Goal: Use online tool/utility: Use online tool/utility

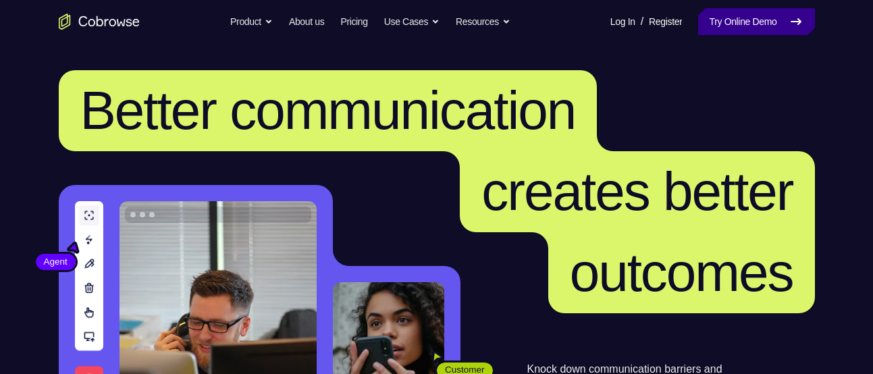
click at [703, 30] on link "Try Online Demo" at bounding box center [756, 21] width 116 height 27
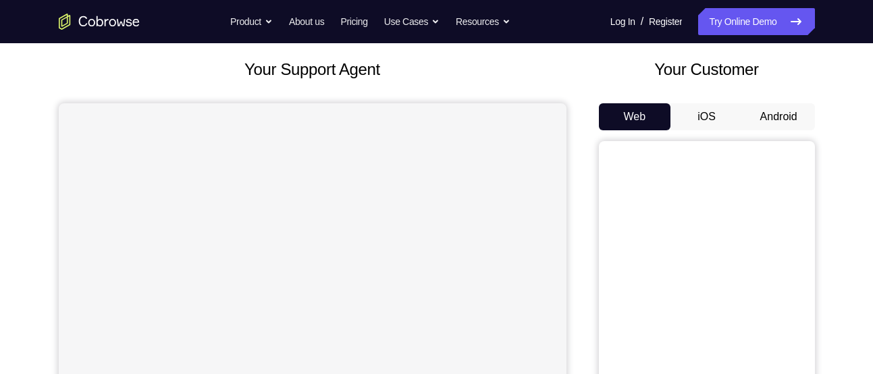
scroll to position [70, 0]
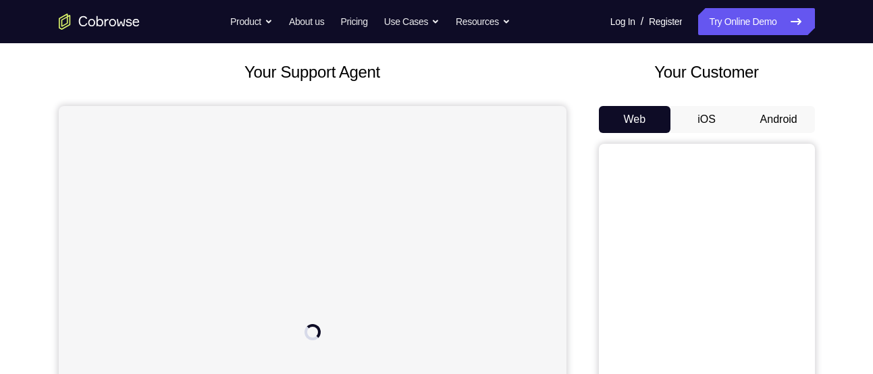
click at [773, 115] on button "Android" at bounding box center [778, 119] width 72 height 27
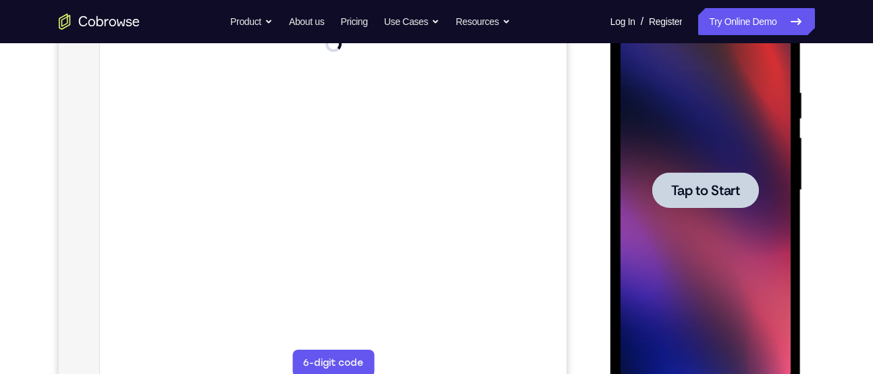
scroll to position [0, 0]
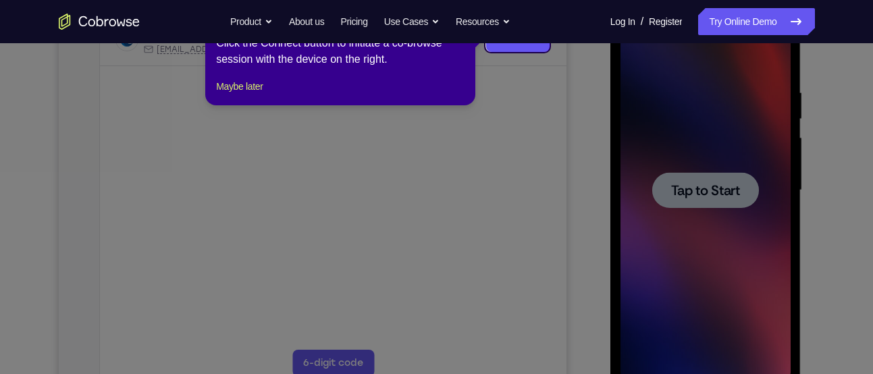
click at [730, 195] on icon at bounding box center [441, 187] width 883 height 374
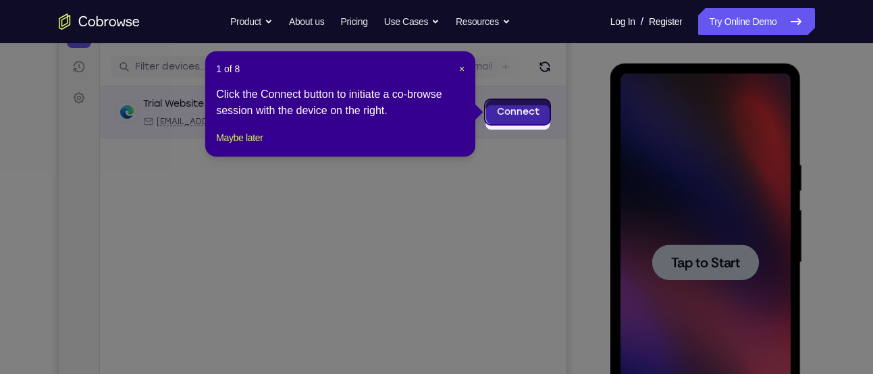
scroll to position [155, 0]
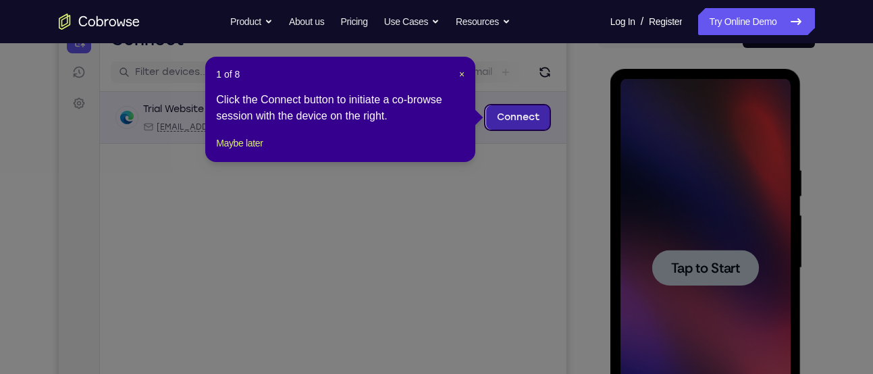
click at [520, 111] on link "Connect" at bounding box center [517, 117] width 64 height 24
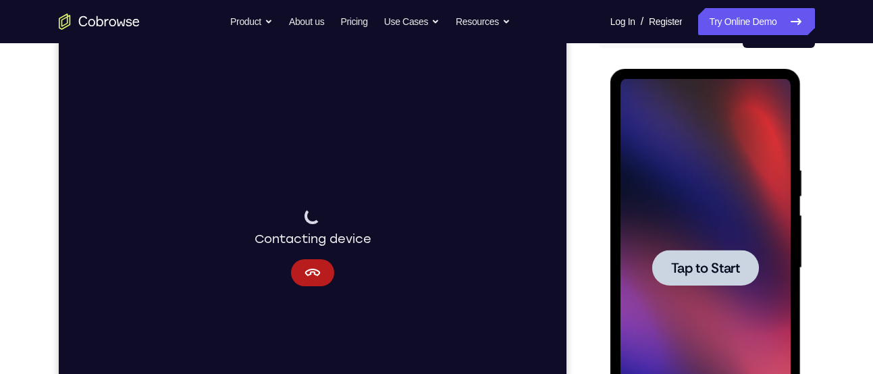
click at [694, 264] on span "Tap to Start" at bounding box center [705, 267] width 69 height 13
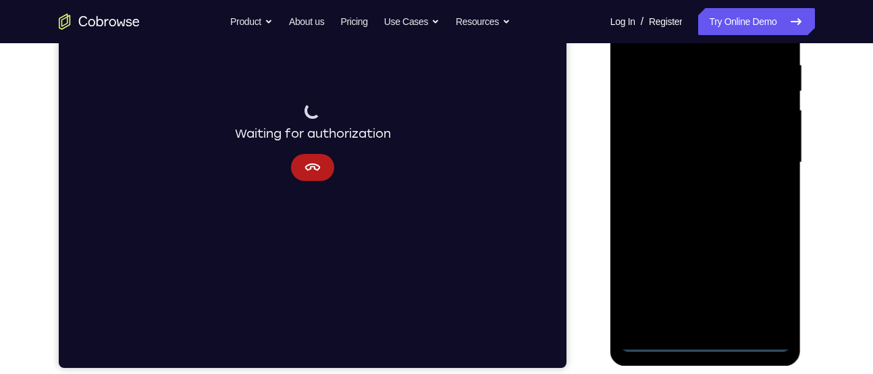
scroll to position [261, 0]
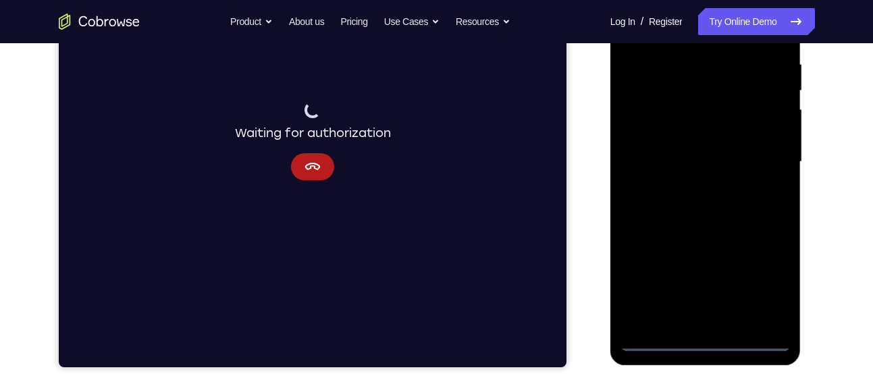
click at [697, 345] on div at bounding box center [705, 162] width 170 height 378
click at [763, 286] on div at bounding box center [705, 162] width 170 height 378
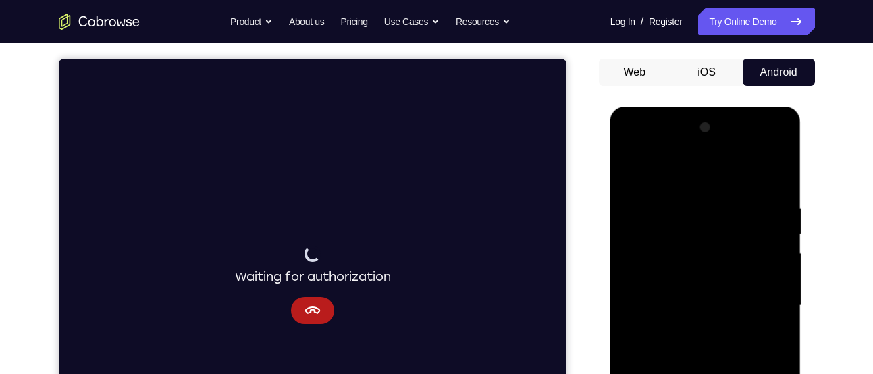
scroll to position [115, 0]
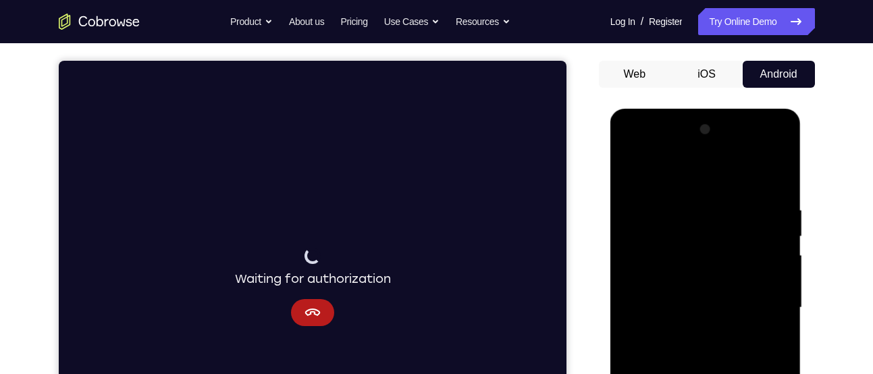
click at [653, 164] on div at bounding box center [705, 308] width 170 height 378
click at [759, 308] on div at bounding box center [705, 308] width 170 height 378
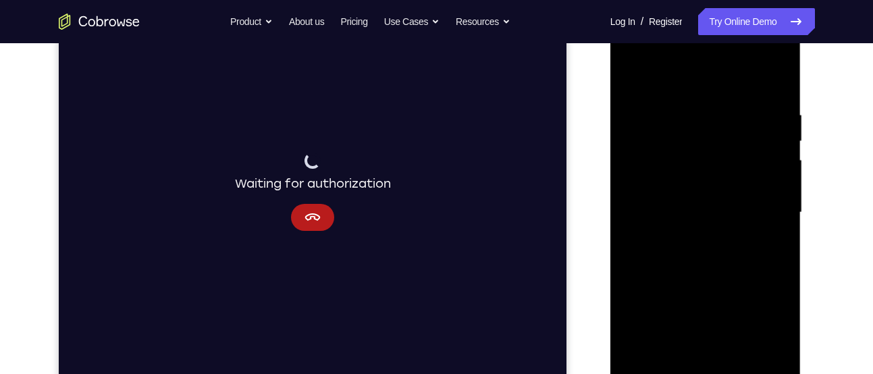
scroll to position [211, 0]
click at [694, 236] on div at bounding box center [705, 212] width 170 height 378
click at [680, 198] on div at bounding box center [705, 212] width 170 height 378
click at [654, 229] on div at bounding box center [705, 212] width 170 height 378
click at [674, 202] on div at bounding box center [705, 212] width 170 height 378
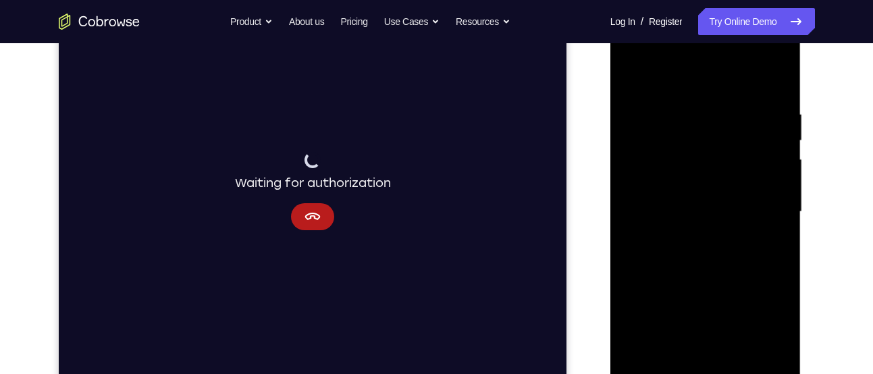
click at [672, 211] on div at bounding box center [705, 212] width 170 height 378
click at [722, 273] on div at bounding box center [705, 212] width 170 height 378
drag, startPoint x: 705, startPoint y: 236, endPoint x: 720, endPoint y: 77, distance: 159.2
click at [720, 77] on div at bounding box center [705, 212] width 170 height 378
drag, startPoint x: 705, startPoint y: 279, endPoint x: 728, endPoint y: 123, distance: 157.7
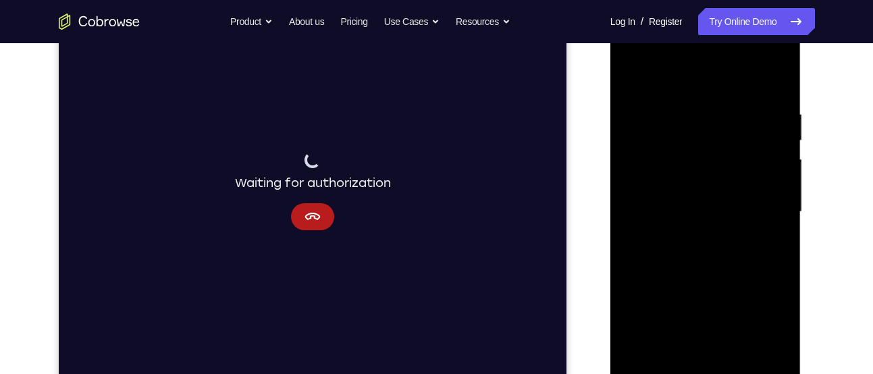
click at [728, 123] on div at bounding box center [705, 212] width 170 height 378
drag, startPoint x: 724, startPoint y: 269, endPoint x: 743, endPoint y: 101, distance: 169.2
click at [743, 101] on div at bounding box center [705, 212] width 170 height 378
drag, startPoint x: 724, startPoint y: 250, endPoint x: 739, endPoint y: 43, distance: 207.8
click at [739, 43] on div at bounding box center [705, 212] width 170 height 378
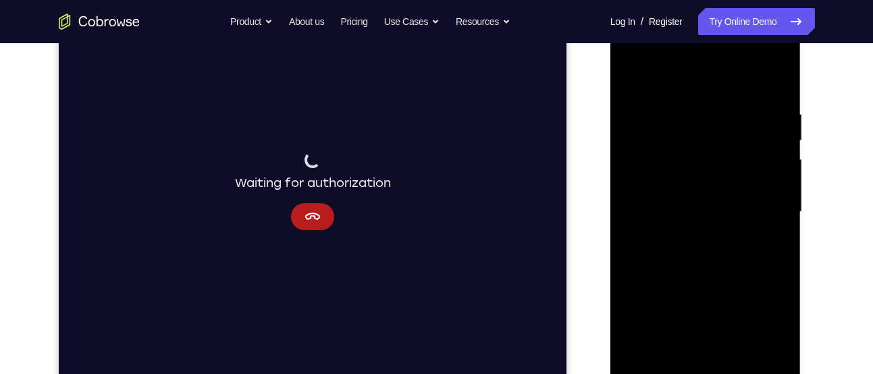
drag, startPoint x: 717, startPoint y: 280, endPoint x: 744, endPoint y: 110, distance: 172.1
click at [744, 110] on div at bounding box center [705, 212] width 170 height 378
drag, startPoint x: 738, startPoint y: 162, endPoint x: 720, endPoint y: 347, distance: 185.8
click at [720, 347] on div at bounding box center [705, 212] width 170 height 378
drag, startPoint x: 728, startPoint y: 182, endPoint x: 704, endPoint y: 358, distance: 177.8
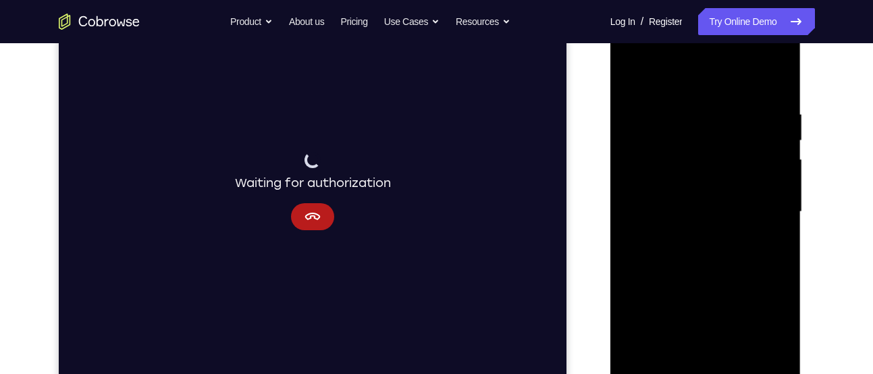
click at [704, 358] on div at bounding box center [705, 212] width 170 height 378
drag, startPoint x: 725, startPoint y: 160, endPoint x: 715, endPoint y: 358, distance: 198.0
click at [715, 358] on div at bounding box center [705, 212] width 170 height 378
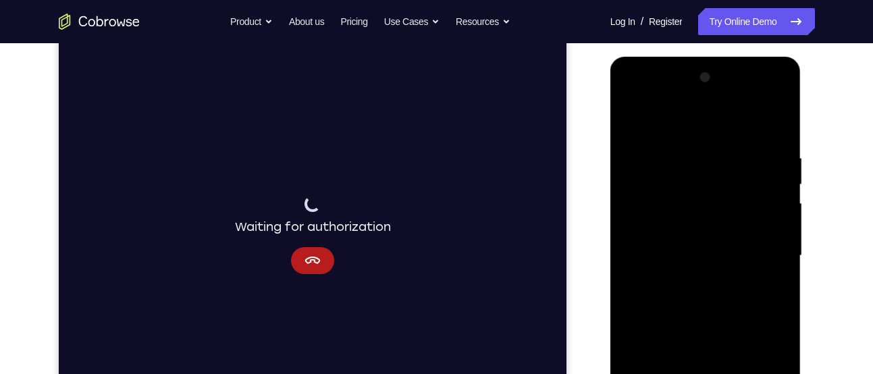
scroll to position [168, 0]
drag, startPoint x: 759, startPoint y: 183, endPoint x: 741, endPoint y: 352, distance: 169.7
click at [741, 352] on div at bounding box center [705, 254] width 170 height 378
drag, startPoint x: 684, startPoint y: 156, endPoint x: 695, endPoint y: 323, distance: 167.1
click at [695, 323] on div at bounding box center [705, 254] width 170 height 378
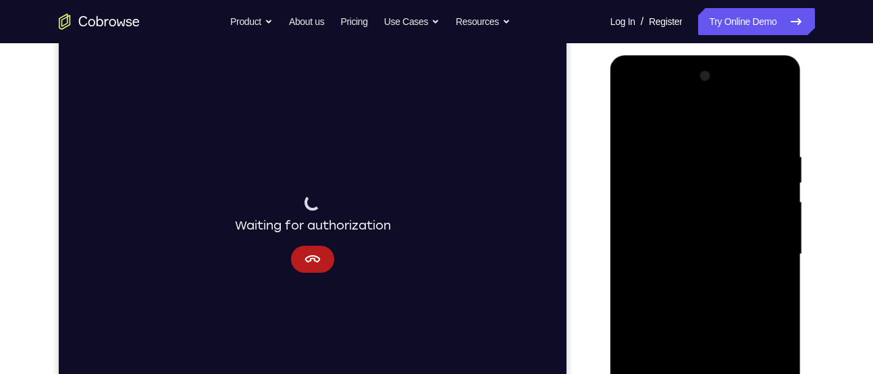
drag, startPoint x: 715, startPoint y: 153, endPoint x: 717, endPoint y: 273, distance: 120.2
click at [717, 273] on div at bounding box center [705, 254] width 170 height 378
drag, startPoint x: 714, startPoint y: 156, endPoint x: 707, endPoint y: 286, distance: 130.5
click at [707, 286] on div at bounding box center [705, 254] width 170 height 378
drag, startPoint x: 712, startPoint y: 178, endPoint x: 713, endPoint y: 312, distance: 133.6
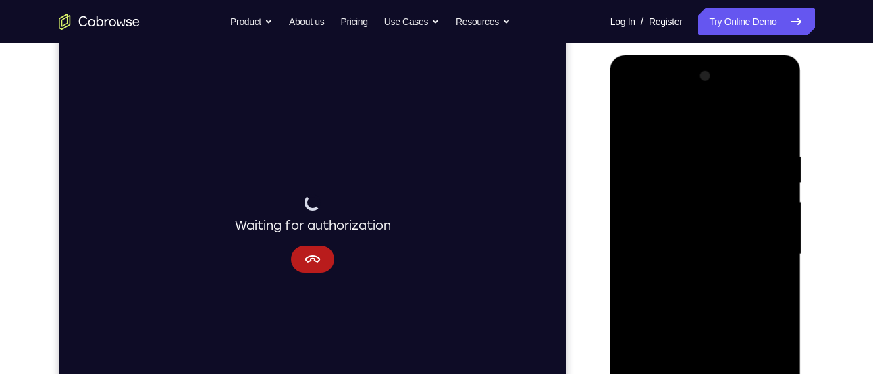
click at [713, 312] on div at bounding box center [705, 254] width 170 height 378
drag, startPoint x: 734, startPoint y: 185, endPoint x: 740, endPoint y: 307, distance: 122.3
click at [740, 307] on div at bounding box center [705, 254] width 170 height 378
drag, startPoint x: 704, startPoint y: 119, endPoint x: 717, endPoint y: 243, distance: 124.2
click at [717, 243] on div at bounding box center [705, 254] width 170 height 378
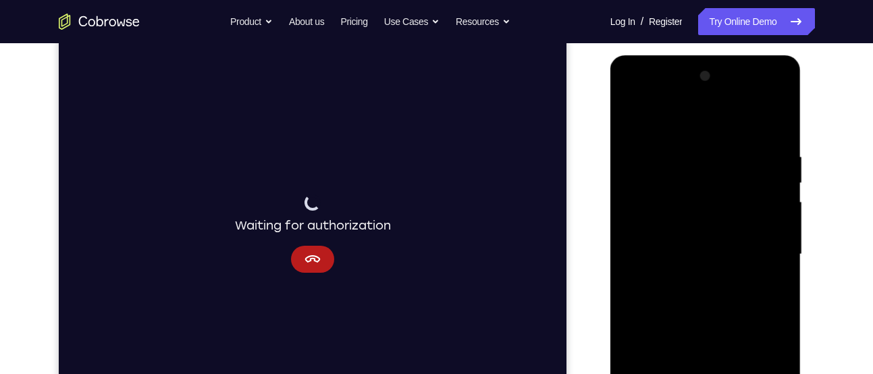
click at [782, 116] on div at bounding box center [705, 254] width 170 height 378
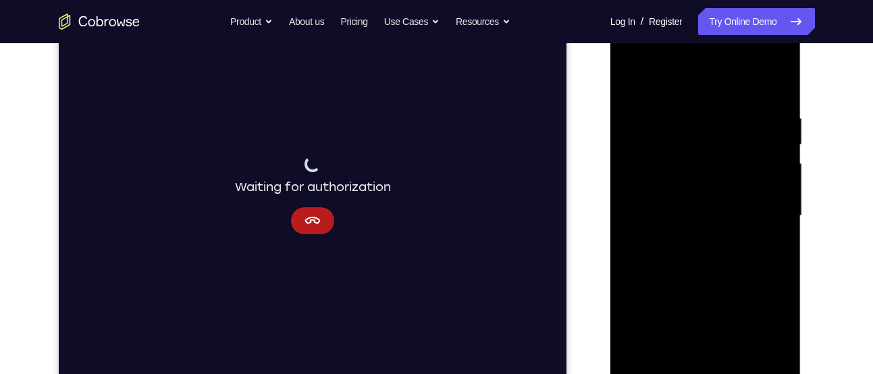
scroll to position [250, 0]
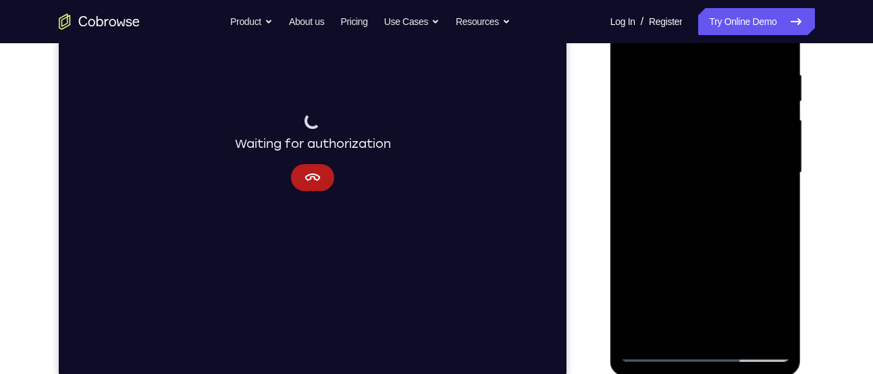
click at [737, 329] on div at bounding box center [705, 173] width 170 height 378
click at [703, 239] on div at bounding box center [705, 173] width 170 height 378
drag, startPoint x: 727, startPoint y: 202, endPoint x: 728, endPoint y: 140, distance: 62.8
click at [728, 140] on div at bounding box center [705, 173] width 170 height 378
click at [729, 265] on div at bounding box center [705, 173] width 170 height 378
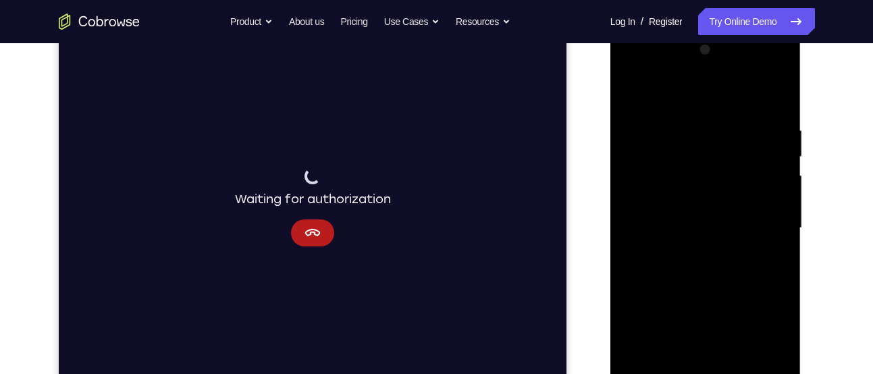
scroll to position [188, 0]
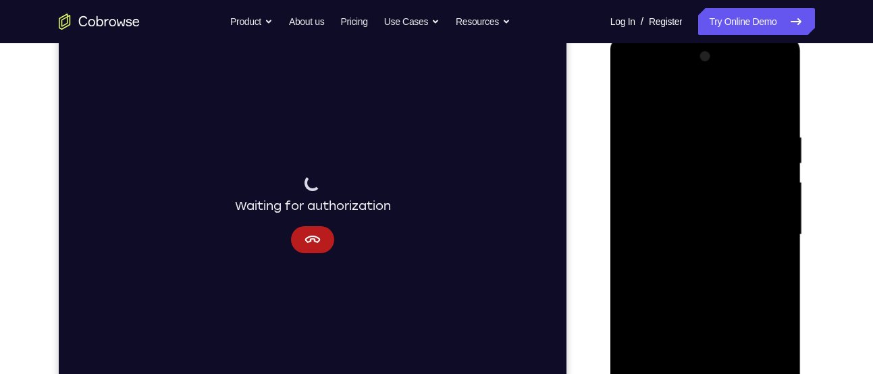
click at [632, 105] on div at bounding box center [705, 235] width 170 height 378
click at [722, 226] on div at bounding box center [705, 235] width 170 height 378
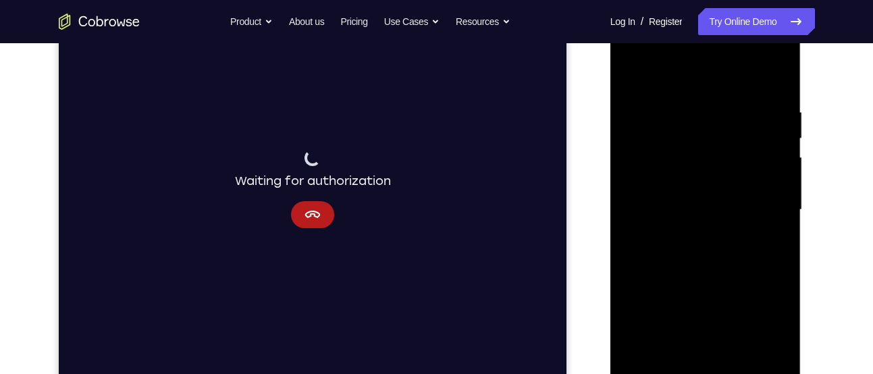
scroll to position [179, 0]
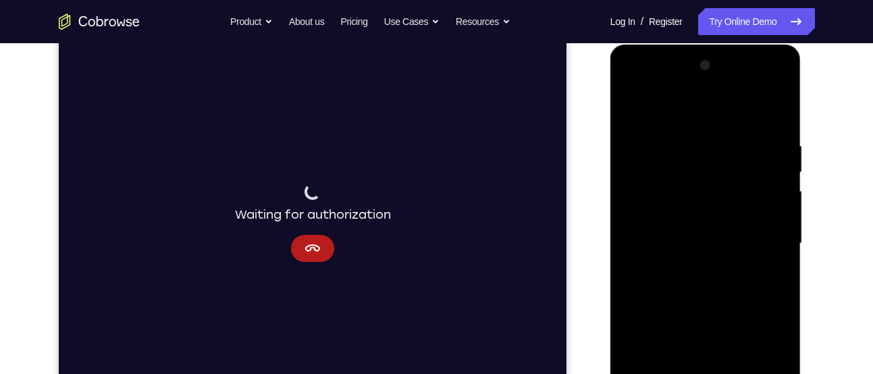
click at [630, 109] on div at bounding box center [705, 244] width 170 height 378
click at [708, 242] on div at bounding box center [705, 244] width 170 height 378
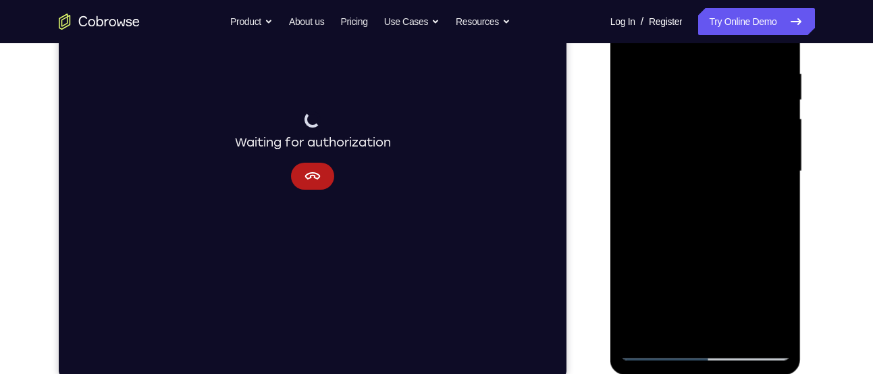
scroll to position [252, 0]
click at [774, 198] on div at bounding box center [705, 171] width 170 height 378
click at [764, 205] on div at bounding box center [705, 171] width 170 height 378
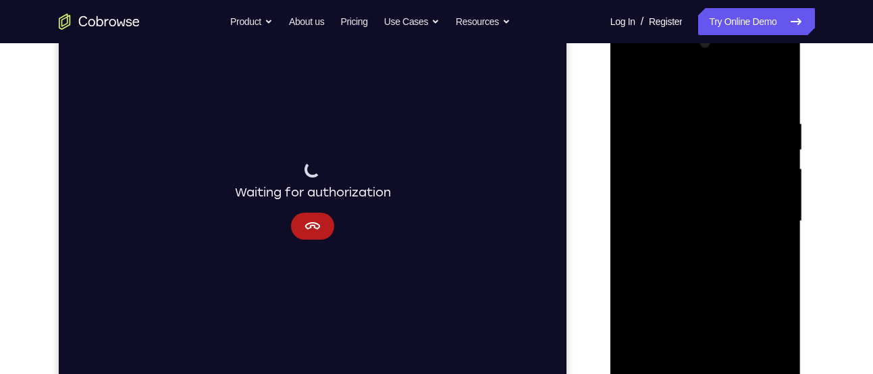
scroll to position [211, 0]
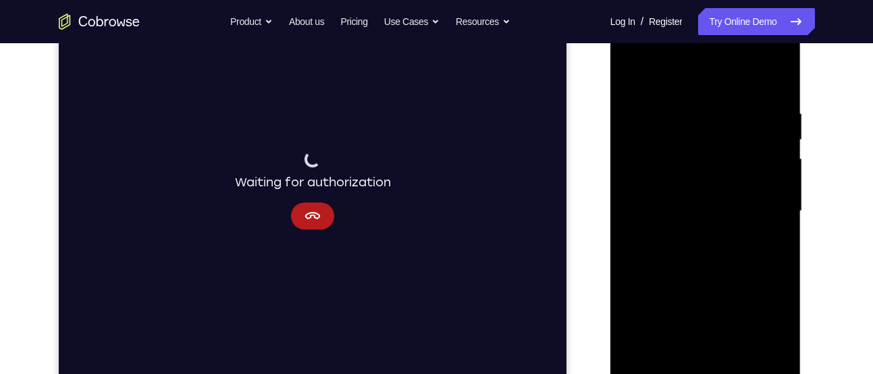
drag, startPoint x: 689, startPoint y: 243, endPoint x: 672, endPoint y: 243, distance: 16.9
click at [672, 243] on div at bounding box center [705, 211] width 170 height 378
click at [689, 244] on div at bounding box center [705, 211] width 170 height 378
drag, startPoint x: 689, startPoint y: 244, endPoint x: 668, endPoint y: 244, distance: 20.9
click at [668, 244] on div at bounding box center [705, 211] width 170 height 378
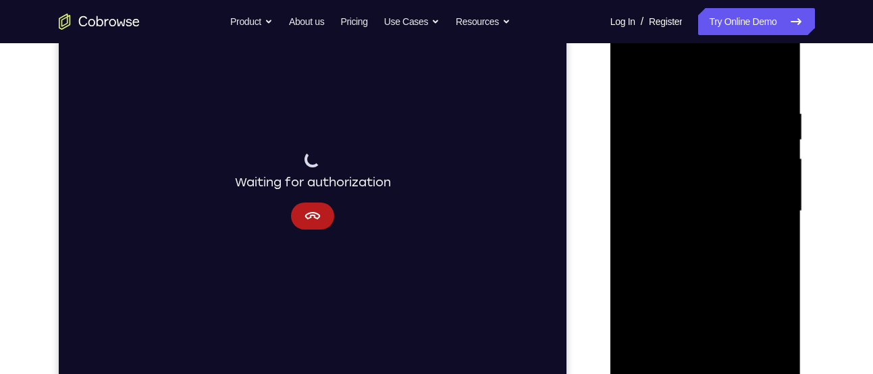
click at [675, 244] on div at bounding box center [705, 211] width 170 height 378
click at [767, 240] on div at bounding box center [705, 211] width 170 height 378
click at [767, 243] on div at bounding box center [705, 211] width 170 height 378
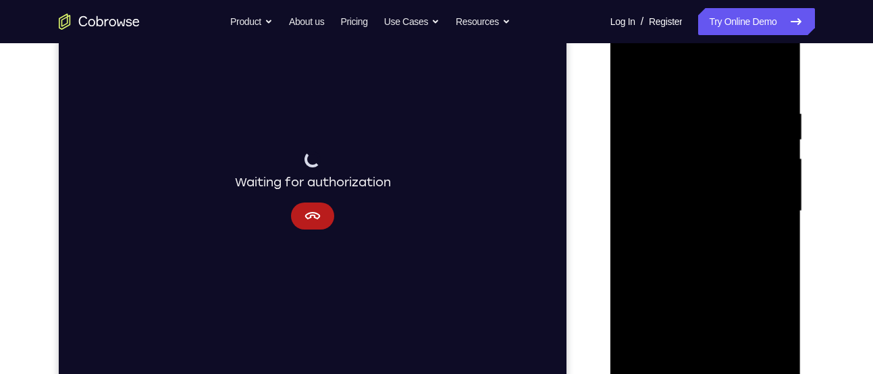
drag, startPoint x: 767, startPoint y: 243, endPoint x: 686, endPoint y: 241, distance: 81.0
click at [686, 241] on div at bounding box center [705, 211] width 170 height 378
click at [767, 242] on div at bounding box center [705, 211] width 170 height 378
click at [628, 76] on div at bounding box center [705, 211] width 170 height 378
click at [711, 207] on div at bounding box center [705, 211] width 170 height 378
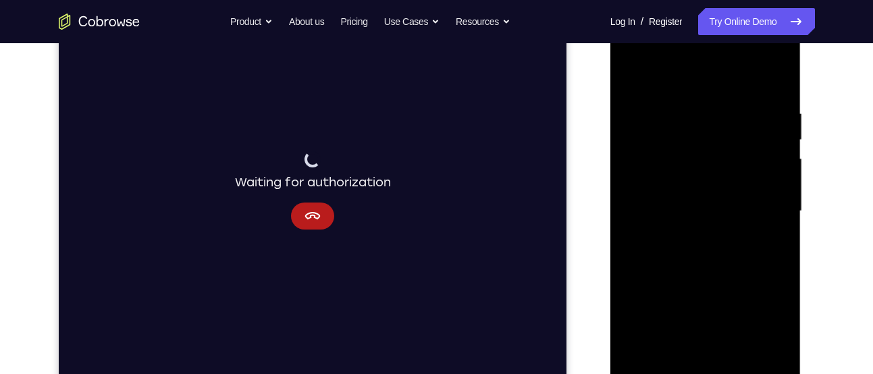
drag, startPoint x: 758, startPoint y: 261, endPoint x: 771, endPoint y: 155, distance: 106.8
click at [771, 155] on div at bounding box center [705, 211] width 170 height 378
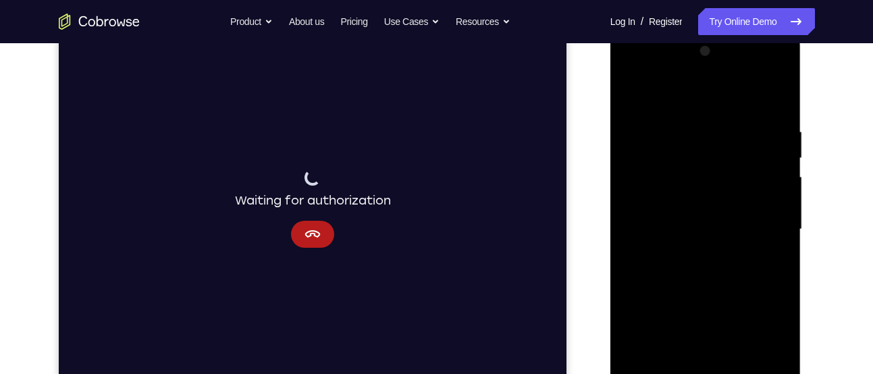
scroll to position [190, 0]
click at [633, 96] on div at bounding box center [705, 232] width 170 height 378
click at [695, 221] on div at bounding box center [705, 232] width 170 height 378
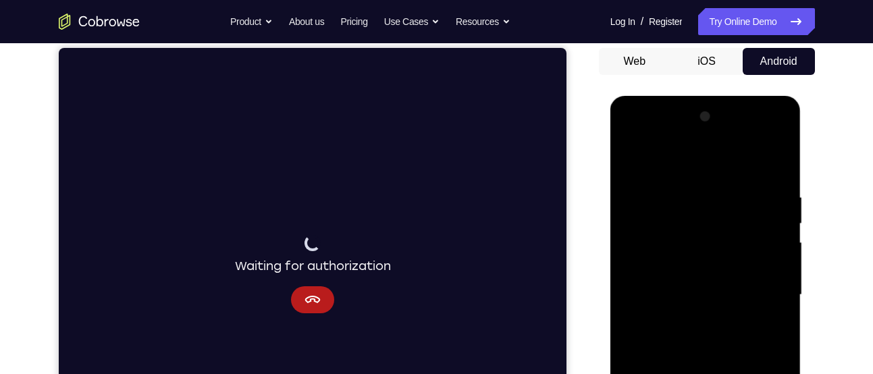
scroll to position [127, 0]
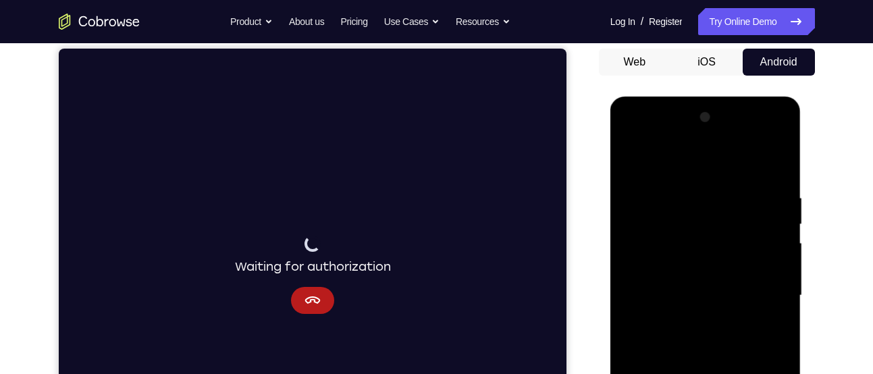
click at [713, 180] on div at bounding box center [705, 296] width 170 height 378
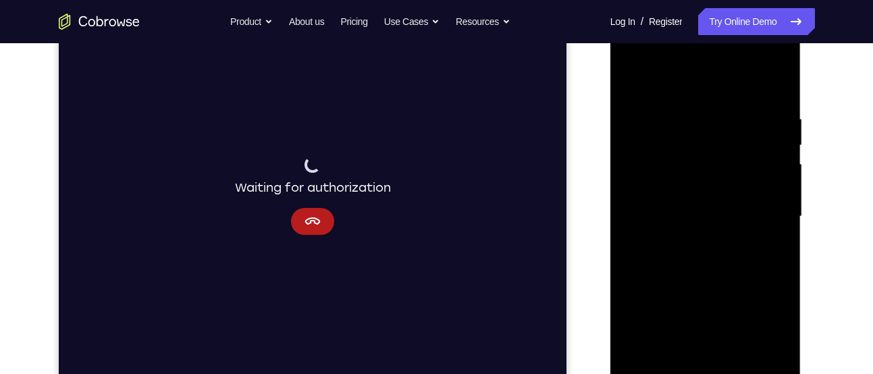
scroll to position [207, 0]
click at [636, 82] on div at bounding box center [705, 216] width 170 height 378
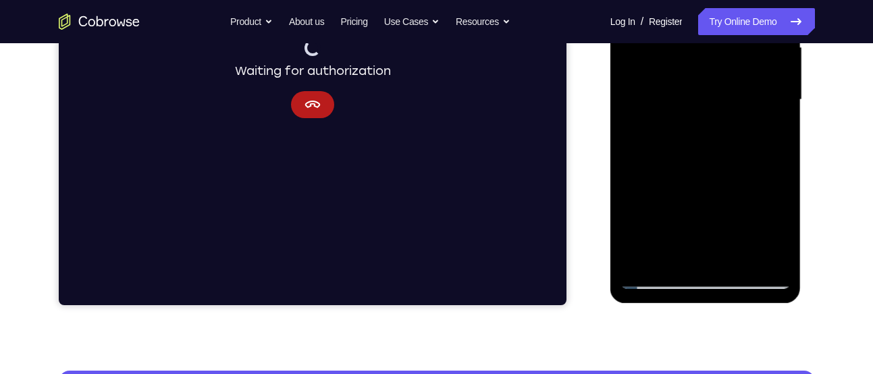
scroll to position [323, 0]
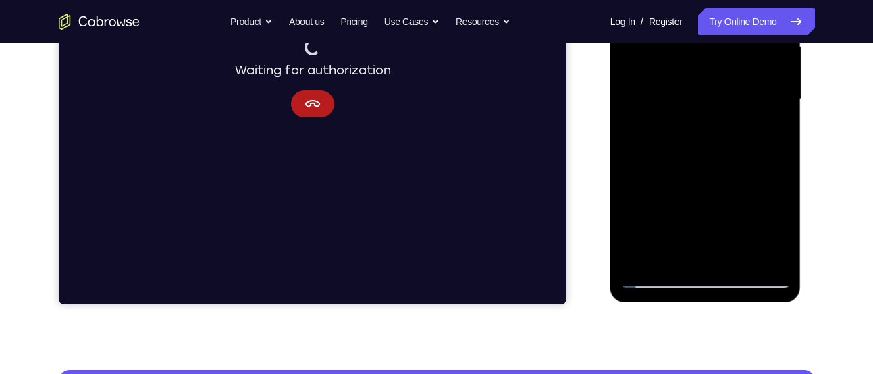
click at [745, 260] on div at bounding box center [705, 99] width 170 height 378
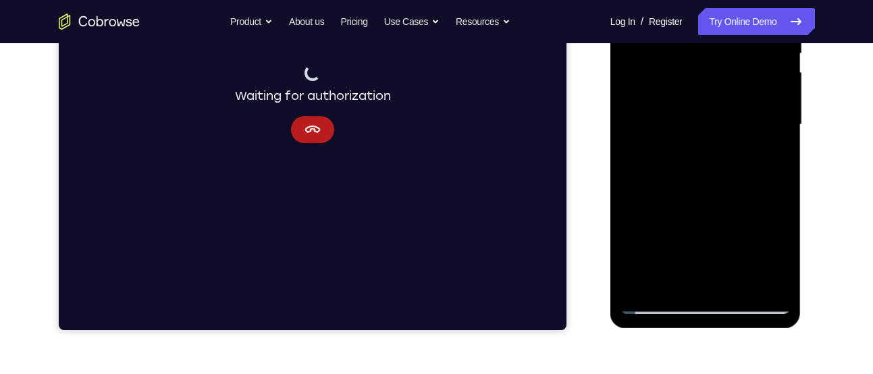
scroll to position [297, 0]
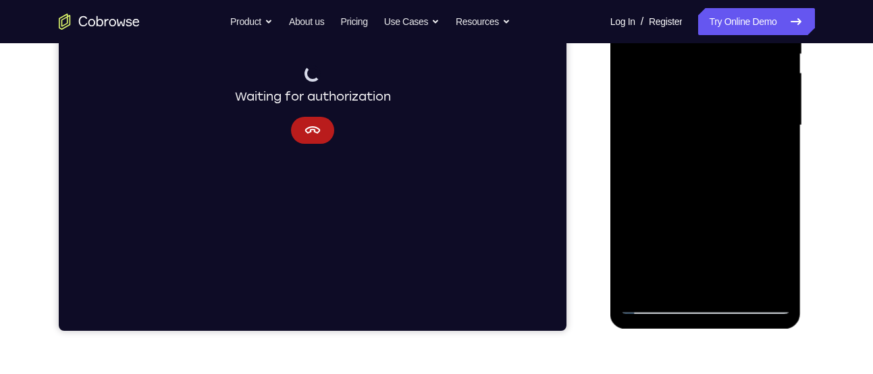
click at [700, 238] on div at bounding box center [705, 126] width 170 height 378
click at [767, 161] on div at bounding box center [705, 126] width 170 height 378
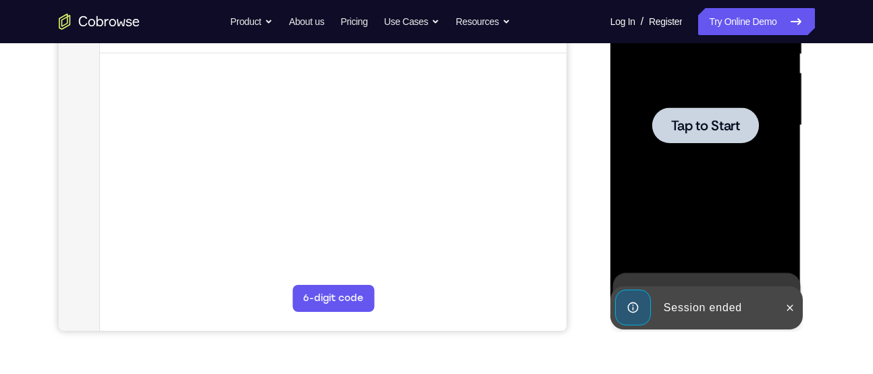
click at [718, 131] on span "Tap to Start" at bounding box center [705, 125] width 69 height 13
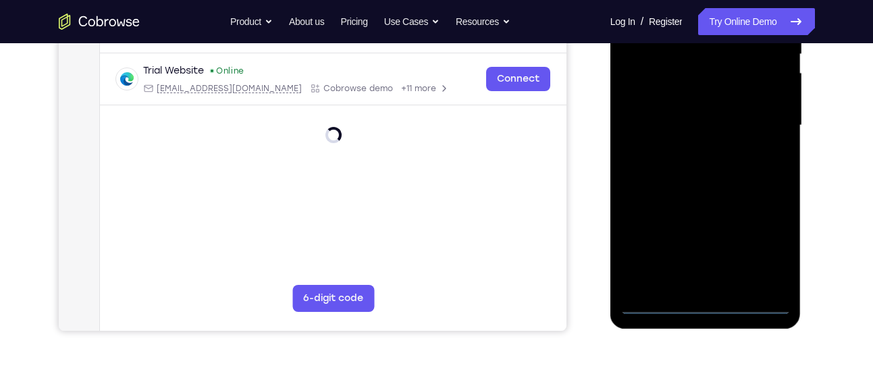
click at [705, 302] on div at bounding box center [705, 126] width 170 height 378
click at [761, 252] on div at bounding box center [705, 126] width 170 height 378
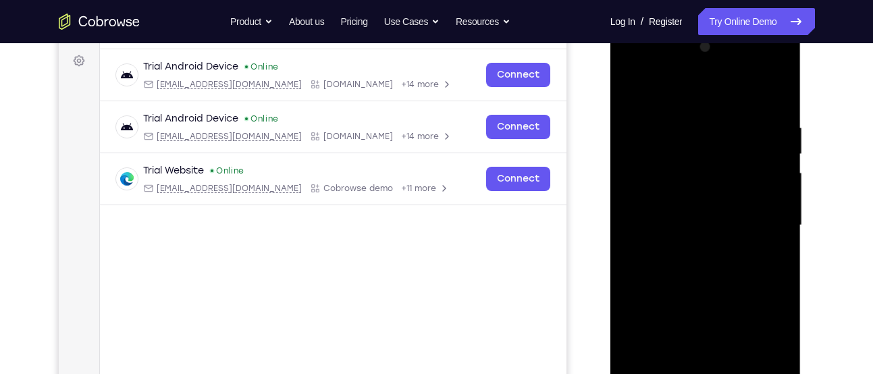
scroll to position [186, 0]
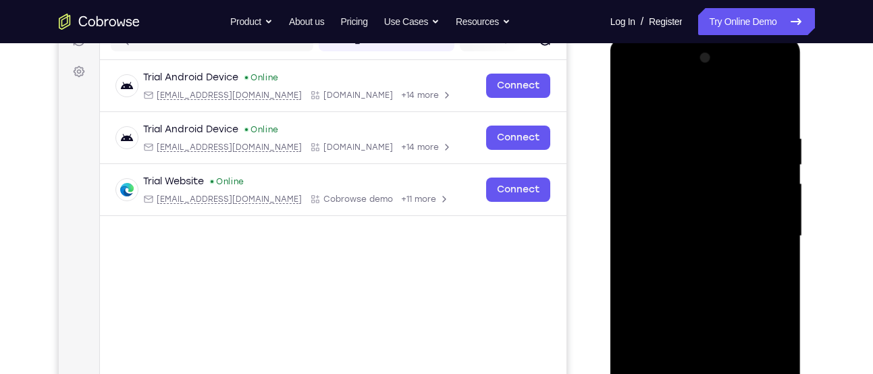
click at [674, 103] on div at bounding box center [705, 236] width 170 height 378
click at [755, 229] on div at bounding box center [705, 236] width 170 height 378
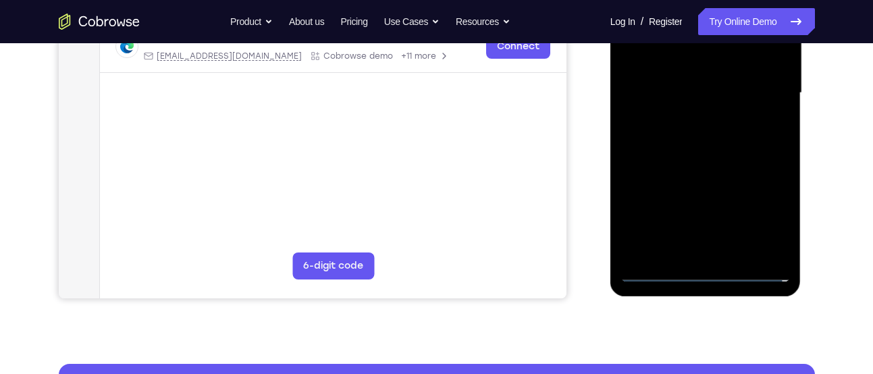
scroll to position [327, 0]
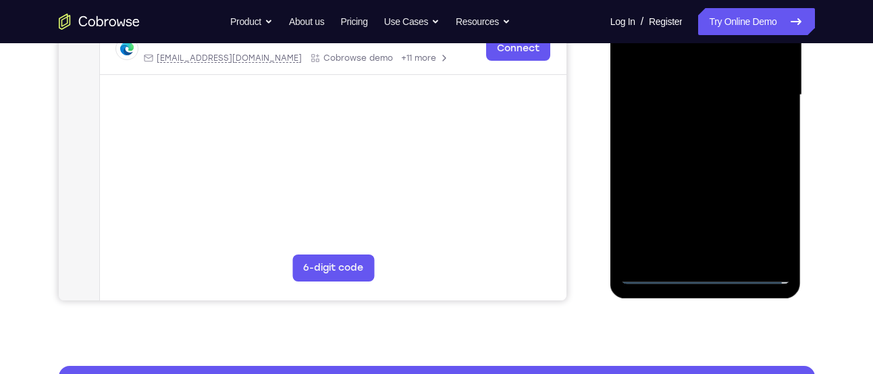
click at [716, 255] on div at bounding box center [705, 95] width 170 height 378
click at [703, 90] on div at bounding box center [705, 95] width 170 height 378
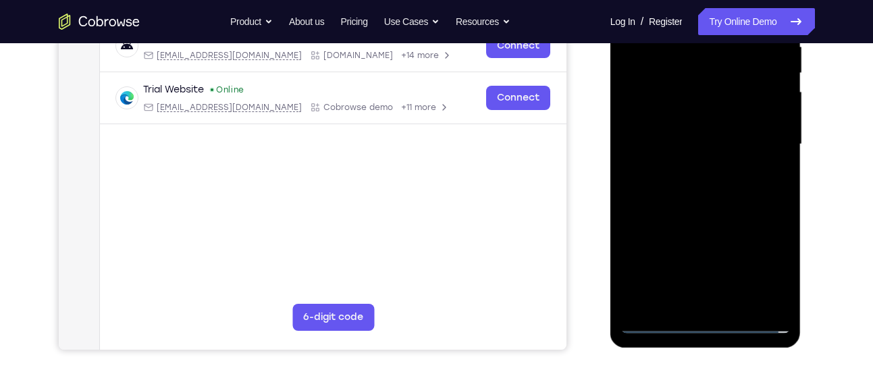
scroll to position [276, 0]
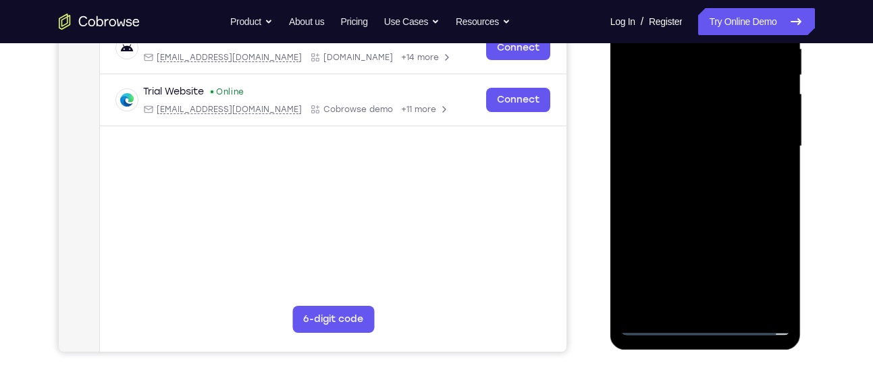
click at [665, 165] on div at bounding box center [705, 146] width 170 height 378
click at [694, 153] on div at bounding box center [705, 146] width 170 height 378
click at [695, 196] on div at bounding box center [705, 146] width 170 height 378
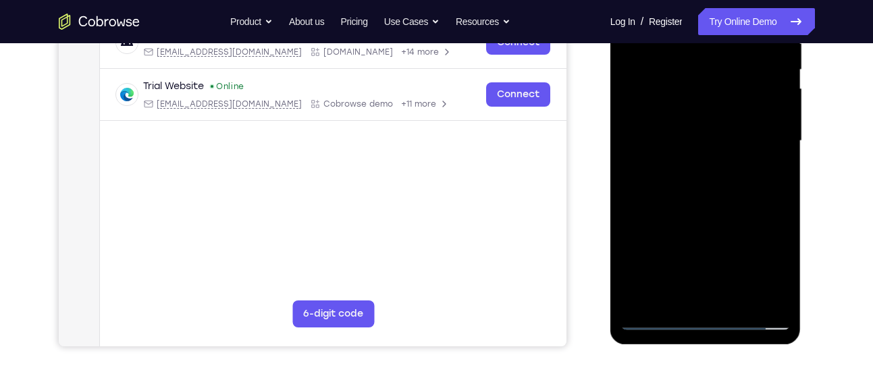
scroll to position [278, 0]
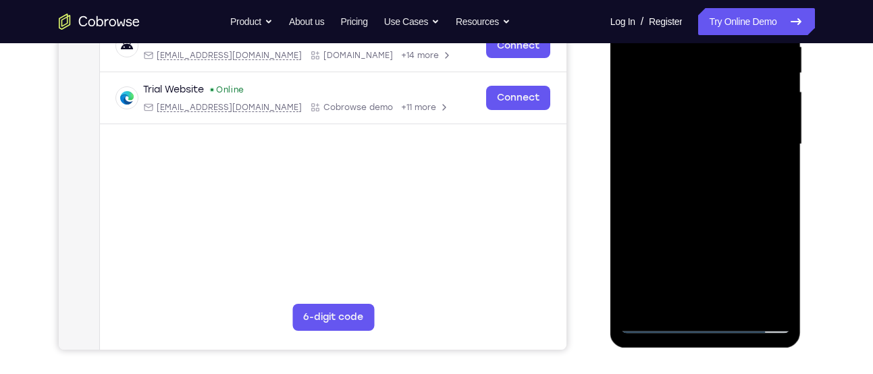
click at [757, 202] on div at bounding box center [705, 144] width 170 height 378
click at [741, 300] on div at bounding box center [705, 144] width 170 height 378
click at [732, 215] on div at bounding box center [705, 144] width 170 height 378
click at [715, 142] on div at bounding box center [705, 144] width 170 height 378
click at [773, 175] on div at bounding box center [705, 144] width 170 height 378
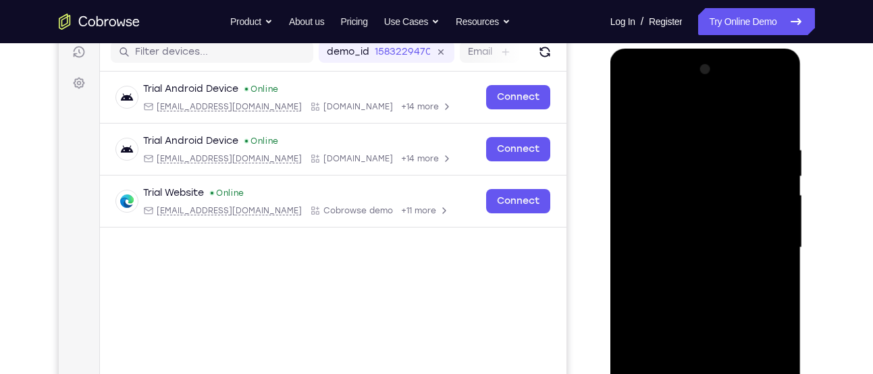
scroll to position [172, 0]
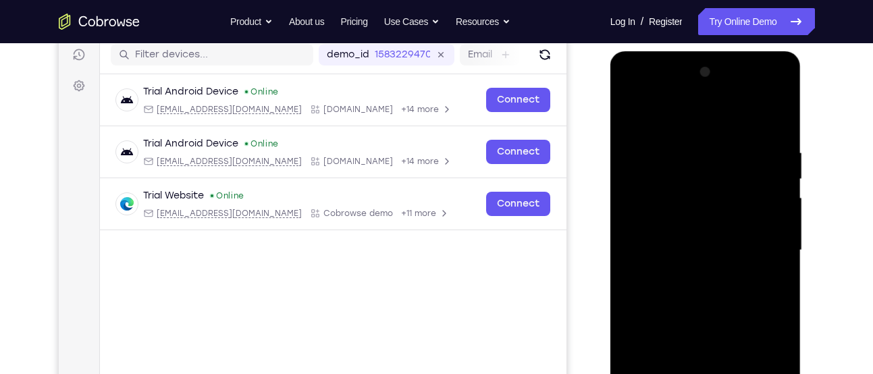
click at [632, 114] on div at bounding box center [705, 250] width 170 height 378
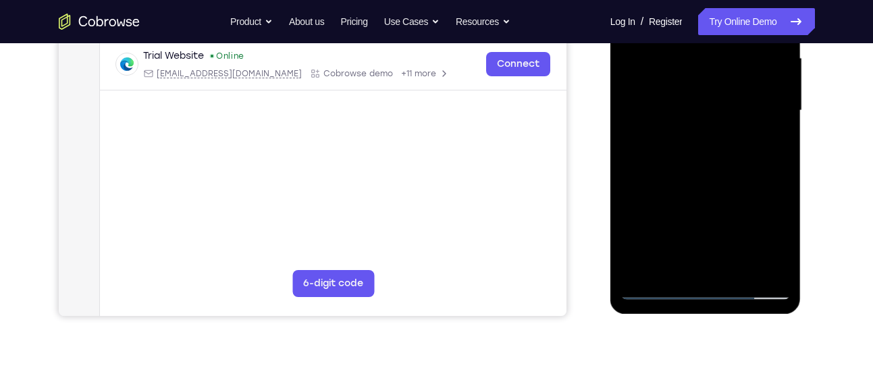
scroll to position [313, 0]
drag, startPoint x: 682, startPoint y: 248, endPoint x: 688, endPoint y: 358, distance: 110.2
click at [688, 316] on html "Online web based iOS Simulators and Android Emulators. Run iPhone, iPad, Mobile…" at bounding box center [706, 113] width 192 height 405
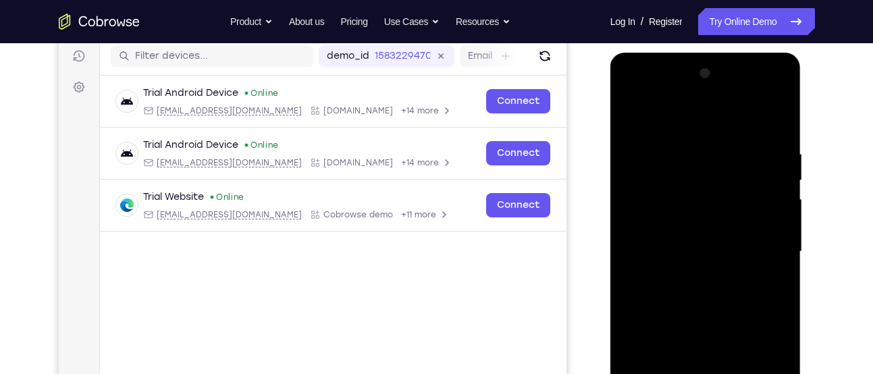
scroll to position [170, 0]
click at [634, 115] on div at bounding box center [705, 252] width 170 height 378
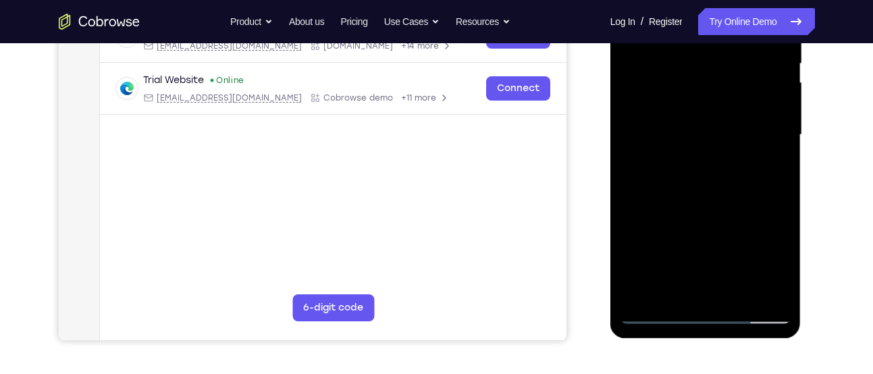
click at [744, 294] on div at bounding box center [705, 135] width 170 height 378
click at [731, 250] on div at bounding box center [705, 135] width 170 height 378
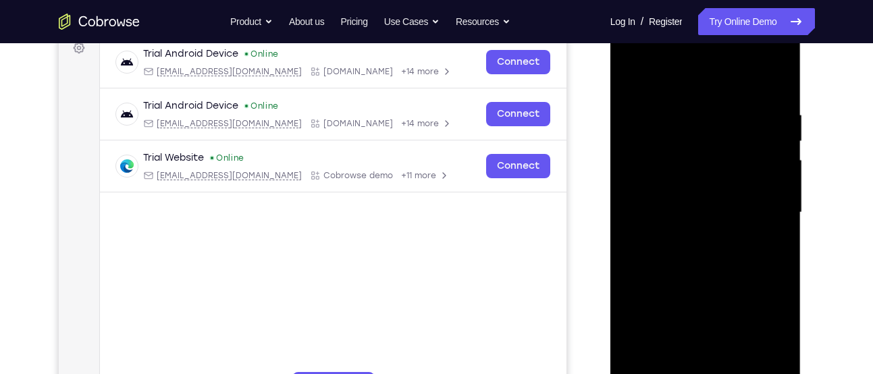
scroll to position [209, 0]
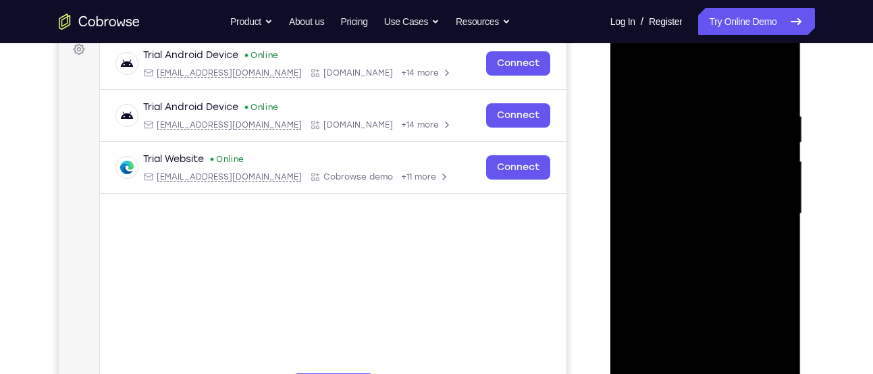
click at [632, 75] on div at bounding box center [705, 214] width 170 height 378
click at [736, 109] on div at bounding box center [705, 214] width 170 height 378
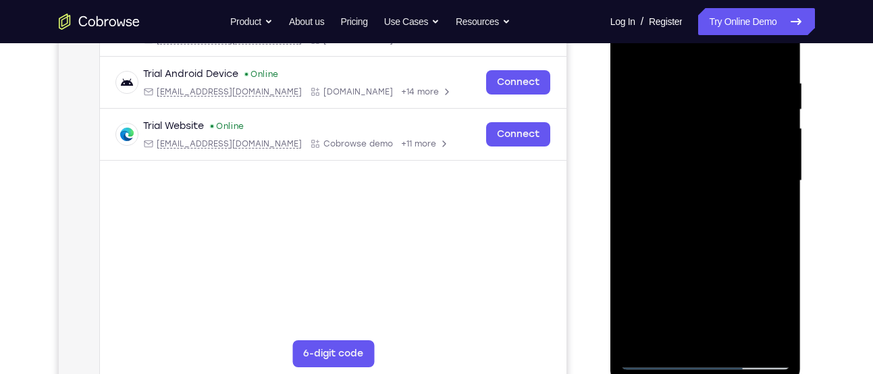
scroll to position [243, 0]
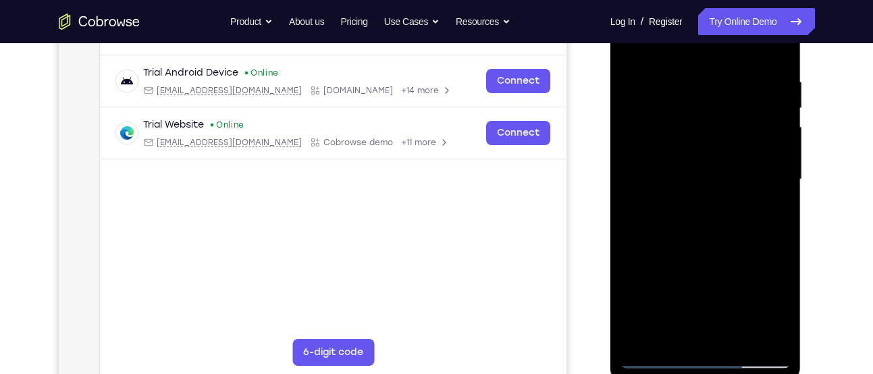
click at [733, 180] on div at bounding box center [705, 180] width 170 height 378
click at [712, 153] on div at bounding box center [705, 180] width 170 height 378
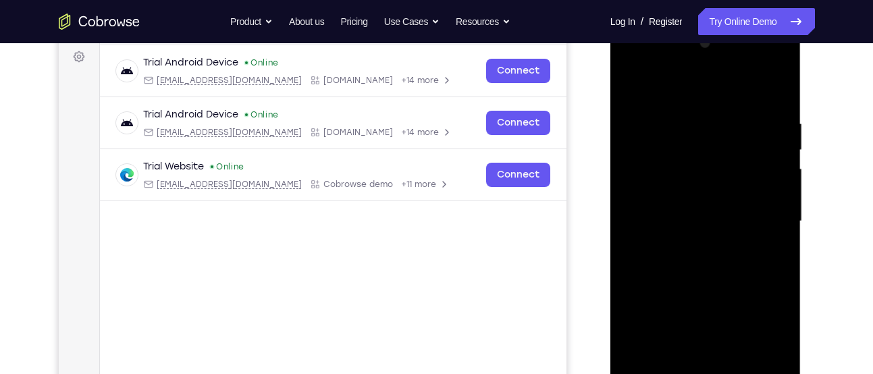
scroll to position [200, 0]
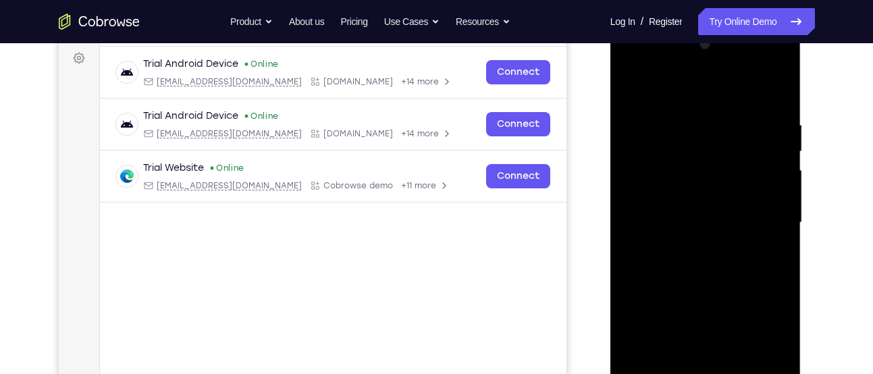
click at [657, 101] on div at bounding box center [705, 223] width 170 height 378
click at [631, 88] on div at bounding box center [705, 223] width 170 height 378
click at [771, 236] on div at bounding box center [705, 223] width 170 height 378
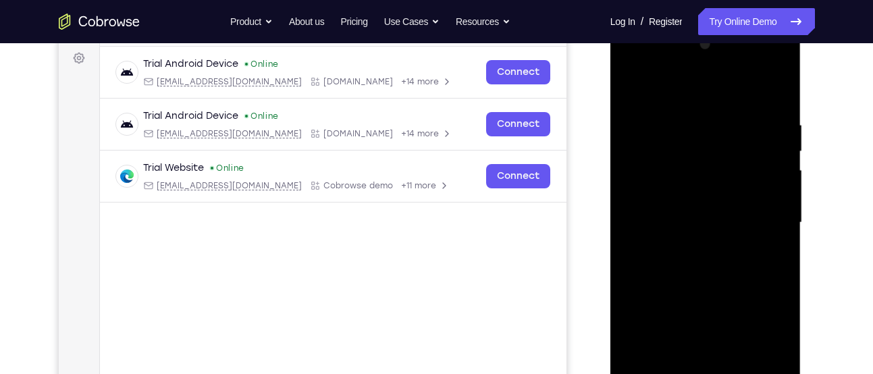
click at [771, 236] on div at bounding box center [705, 223] width 170 height 378
click at [768, 236] on div at bounding box center [705, 223] width 170 height 378
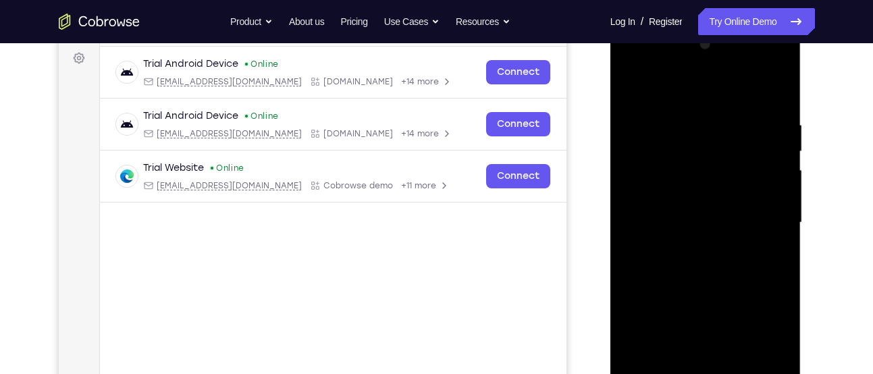
click at [768, 236] on div at bounding box center [705, 223] width 170 height 378
click at [749, 178] on div at bounding box center [705, 223] width 170 height 378
click at [762, 182] on div at bounding box center [705, 223] width 170 height 378
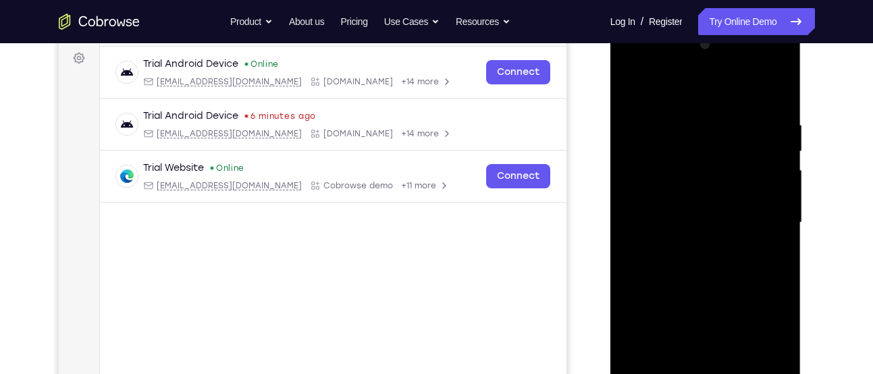
click at [762, 182] on div at bounding box center [705, 223] width 170 height 378
click at [773, 91] on div at bounding box center [705, 223] width 170 height 378
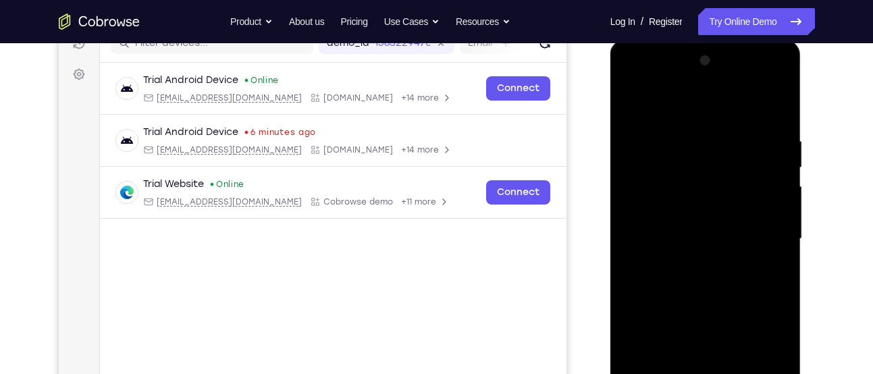
scroll to position [180, 0]
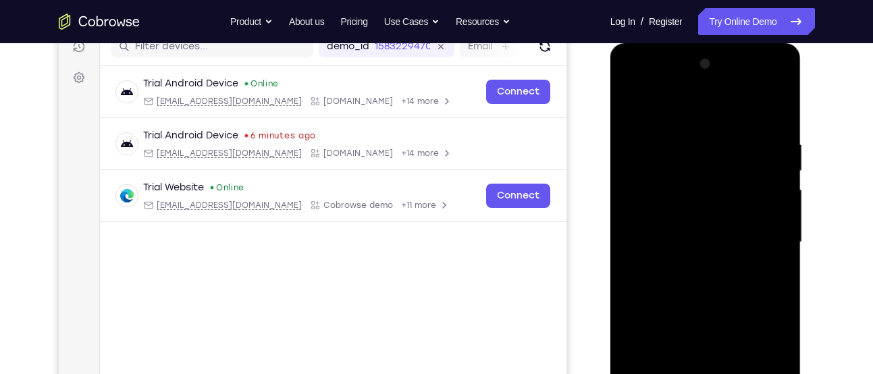
click at [686, 85] on div at bounding box center [705, 242] width 170 height 378
click at [639, 135] on div at bounding box center [705, 242] width 170 height 378
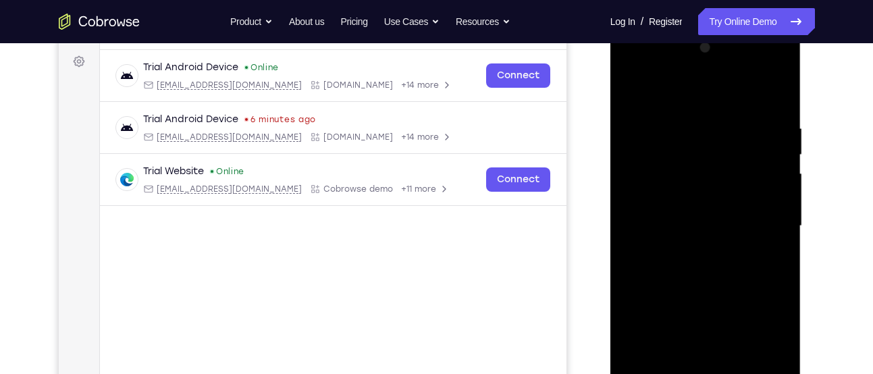
scroll to position [192, 0]
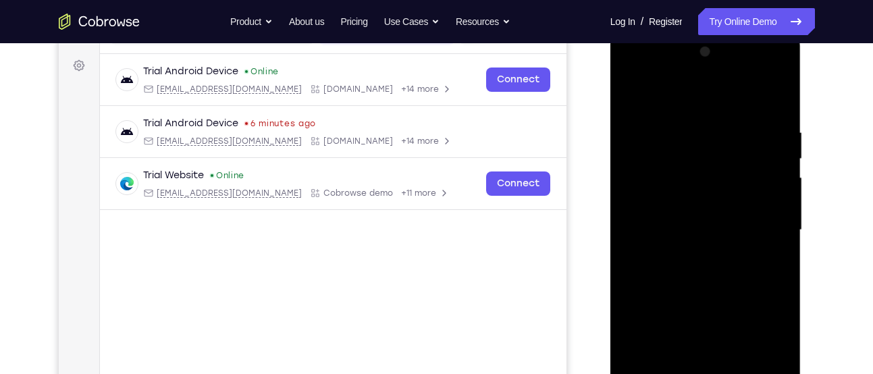
click at [682, 122] on div at bounding box center [705, 230] width 170 height 378
click at [768, 211] on div at bounding box center [705, 230] width 170 height 378
click at [771, 183] on div at bounding box center [705, 230] width 170 height 378
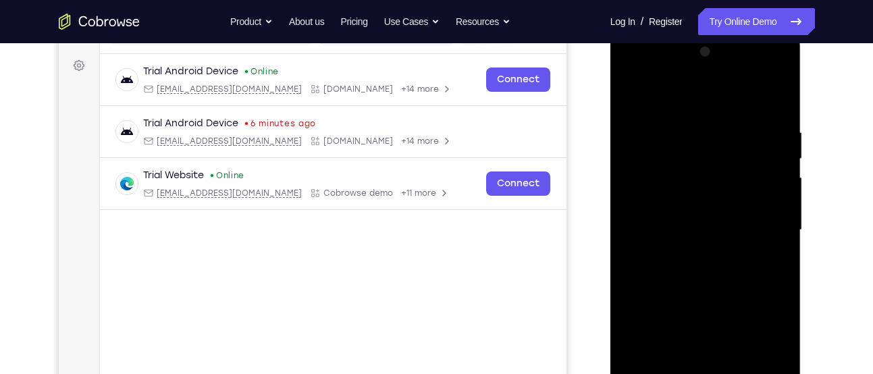
click at [763, 190] on div at bounding box center [705, 230] width 170 height 378
click at [775, 103] on div at bounding box center [705, 230] width 170 height 378
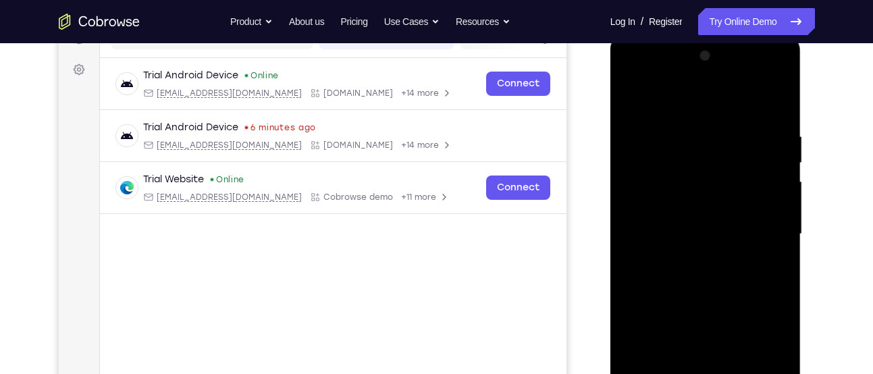
scroll to position [187, 0]
click at [701, 81] on div at bounding box center [705, 236] width 170 height 378
click at [641, 136] on div at bounding box center [705, 236] width 170 height 378
drag, startPoint x: 721, startPoint y: 248, endPoint x: 747, endPoint y: 88, distance: 161.5
click at [747, 88] on div at bounding box center [705, 236] width 170 height 378
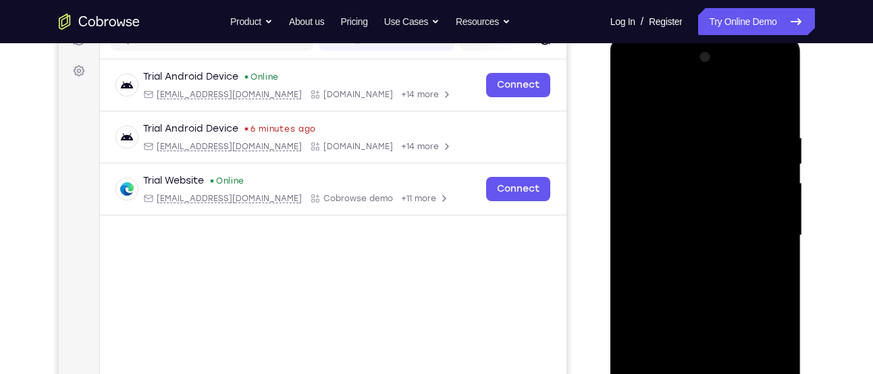
drag, startPoint x: 690, startPoint y: 255, endPoint x: 718, endPoint y: 115, distance: 142.4
click at [718, 115] on div at bounding box center [705, 236] width 170 height 378
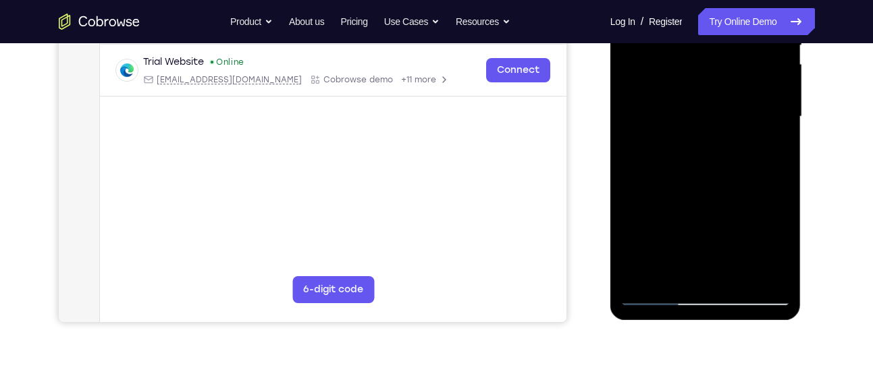
scroll to position [307, 0]
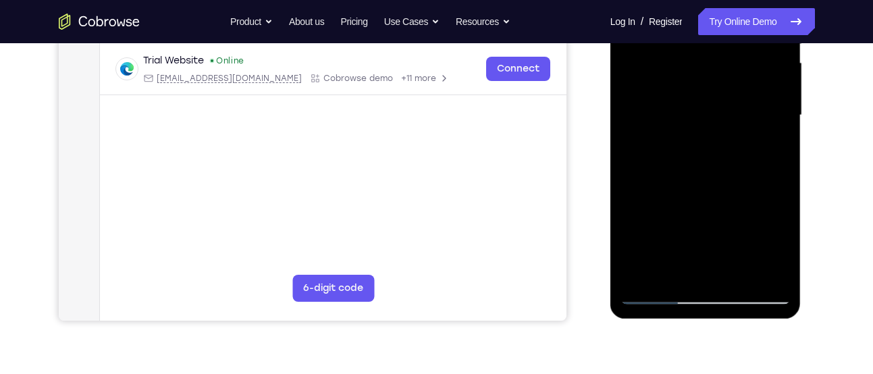
click at [705, 276] on div at bounding box center [705, 115] width 170 height 378
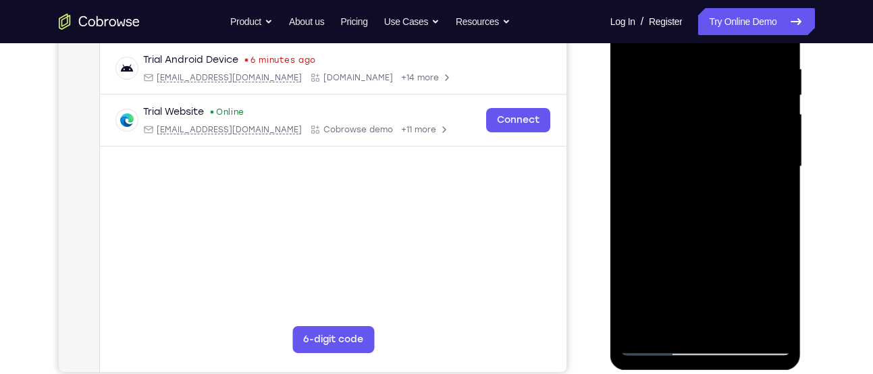
scroll to position [255, 0]
drag, startPoint x: 750, startPoint y: 229, endPoint x: 760, endPoint y: 168, distance: 61.6
click at [760, 168] on div at bounding box center [705, 167] width 170 height 378
drag, startPoint x: 739, startPoint y: 240, endPoint x: 752, endPoint y: 82, distance: 158.5
click at [752, 82] on div at bounding box center [705, 167] width 170 height 378
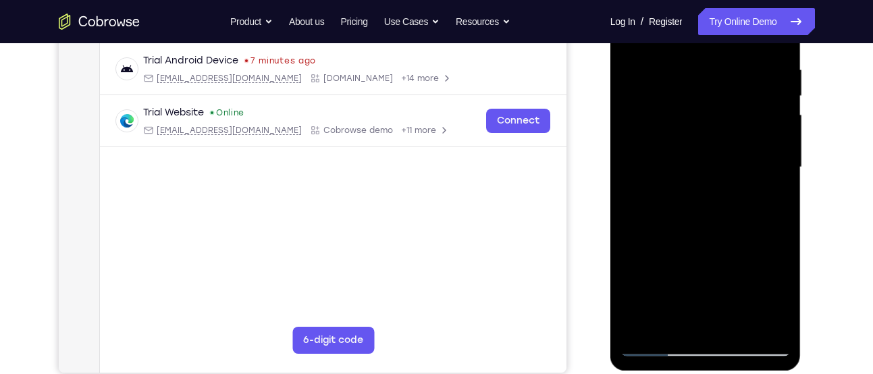
drag, startPoint x: 717, startPoint y: 238, endPoint x: 711, endPoint y: 105, distance: 133.8
click at [711, 105] on div at bounding box center [705, 167] width 170 height 378
drag, startPoint x: 717, startPoint y: 232, endPoint x: 744, endPoint y: 82, distance: 151.6
click at [744, 82] on div at bounding box center [705, 167] width 170 height 378
drag, startPoint x: 724, startPoint y: 231, endPoint x: 733, endPoint y: 94, distance: 136.6
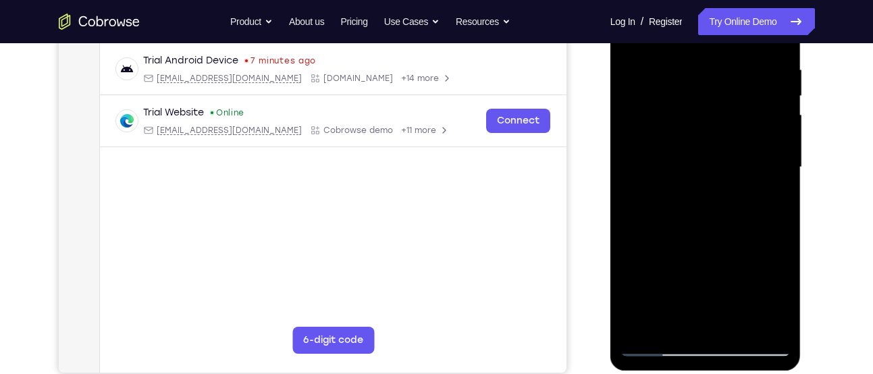
click at [733, 94] on div at bounding box center [705, 167] width 170 height 378
drag, startPoint x: 722, startPoint y: 243, endPoint x: 743, endPoint y: 61, distance: 182.8
click at [743, 61] on div at bounding box center [705, 167] width 170 height 378
drag, startPoint x: 736, startPoint y: 272, endPoint x: 738, endPoint y: 128, distance: 143.8
click at [738, 128] on div at bounding box center [705, 167] width 170 height 378
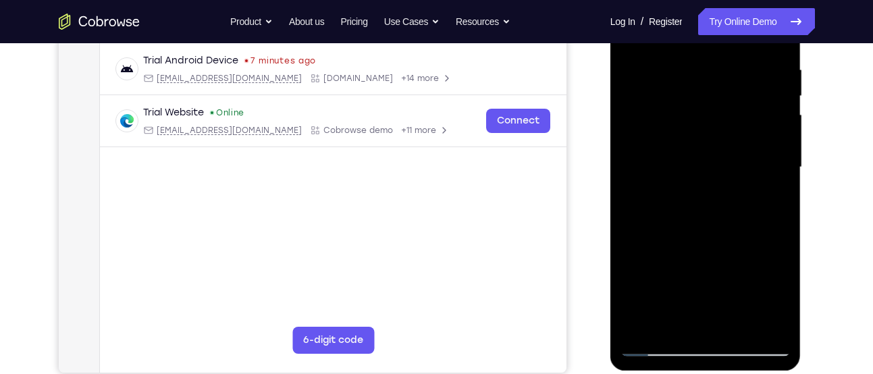
drag, startPoint x: 730, startPoint y: 239, endPoint x: 724, endPoint y: 81, distance: 158.1
click at [724, 81] on div at bounding box center [705, 167] width 170 height 378
drag, startPoint x: 743, startPoint y: 256, endPoint x: 742, endPoint y: 130, distance: 126.2
click at [742, 130] on div at bounding box center [705, 167] width 170 height 378
drag, startPoint x: 739, startPoint y: 253, endPoint x: 729, endPoint y: 65, distance: 187.9
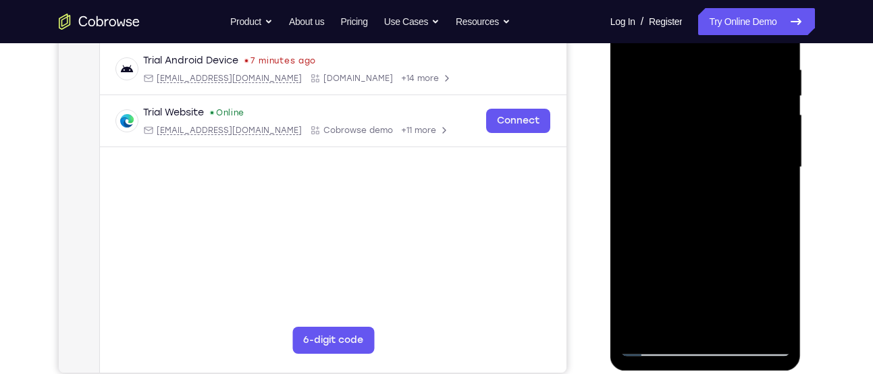
click at [729, 65] on div at bounding box center [705, 167] width 170 height 378
click at [717, 209] on div at bounding box center [705, 167] width 170 height 378
click at [782, 234] on div at bounding box center [705, 167] width 170 height 378
drag, startPoint x: 722, startPoint y: 76, endPoint x: 740, endPoint y: 256, distance: 181.1
click at [740, 256] on div at bounding box center [705, 167] width 170 height 378
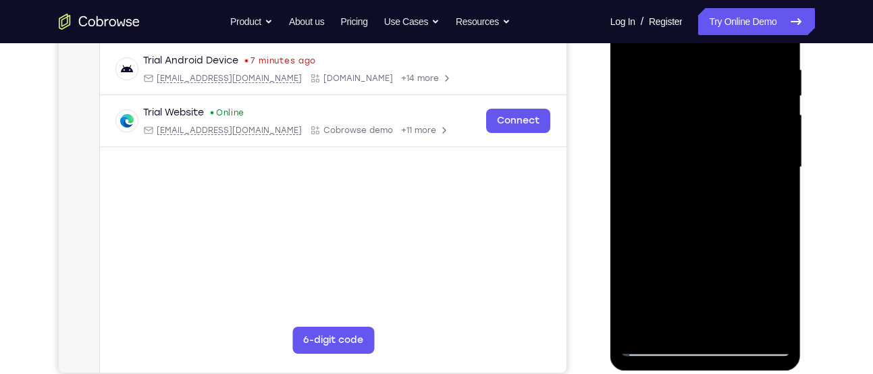
click at [784, 236] on div at bounding box center [705, 167] width 170 height 378
drag, startPoint x: 734, startPoint y: 79, endPoint x: 735, endPoint y: 242, distance: 162.7
click at [735, 242] on div at bounding box center [705, 167] width 170 height 378
drag, startPoint x: 724, startPoint y: 251, endPoint x: 728, endPoint y: 62, distance: 189.0
click at [728, 62] on div at bounding box center [705, 167] width 170 height 378
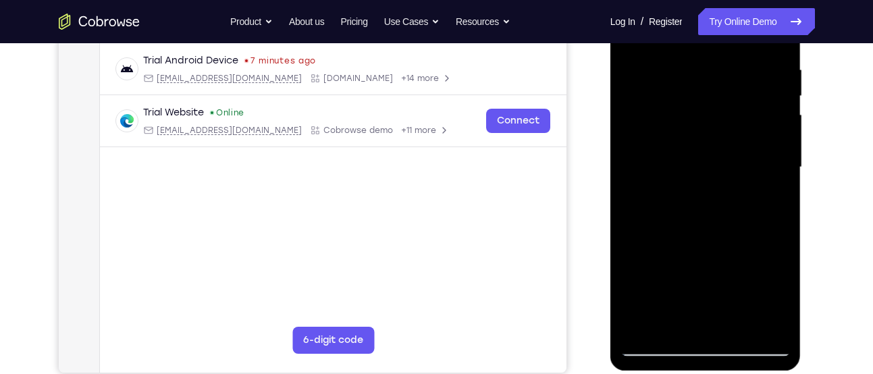
drag, startPoint x: 726, startPoint y: 166, endPoint x: 741, endPoint y: 32, distance: 135.1
click at [741, 32] on div at bounding box center [705, 167] width 170 height 378
drag, startPoint x: 710, startPoint y: 224, endPoint x: 727, endPoint y: 65, distance: 160.2
click at [727, 65] on div at bounding box center [705, 167] width 170 height 378
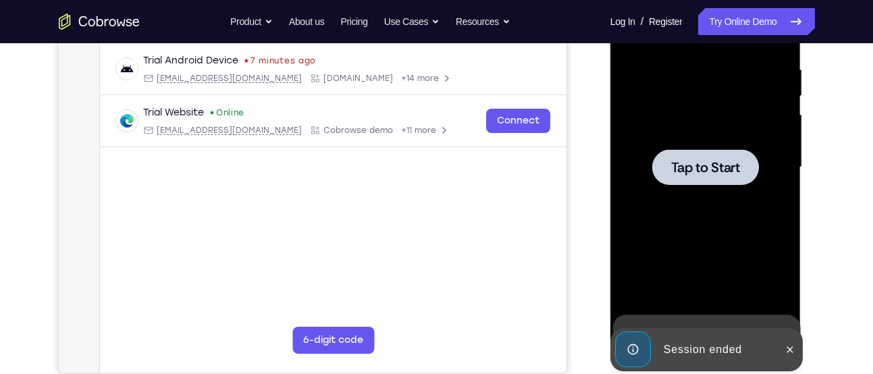
click at [724, 161] on span "Tap to Start" at bounding box center [705, 167] width 69 height 13
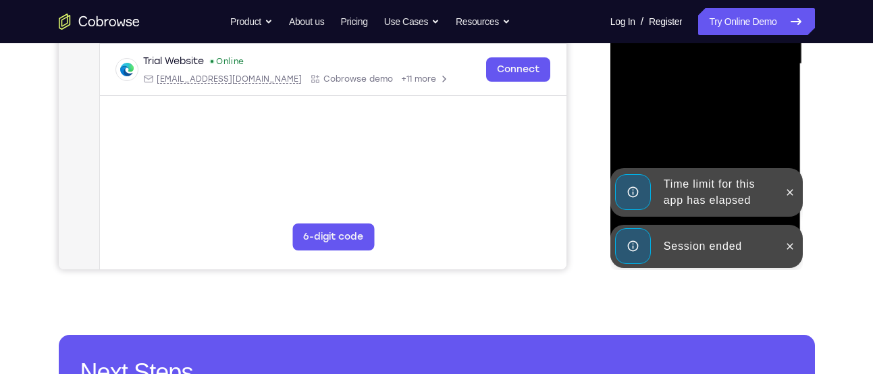
scroll to position [360, 0]
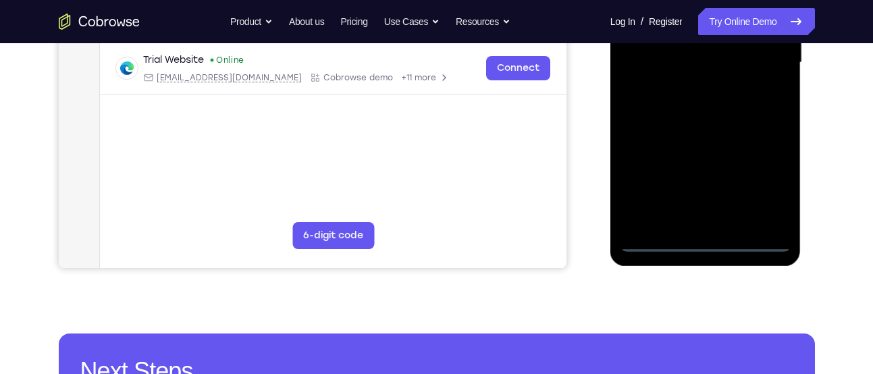
click at [706, 240] on div at bounding box center [705, 63] width 170 height 378
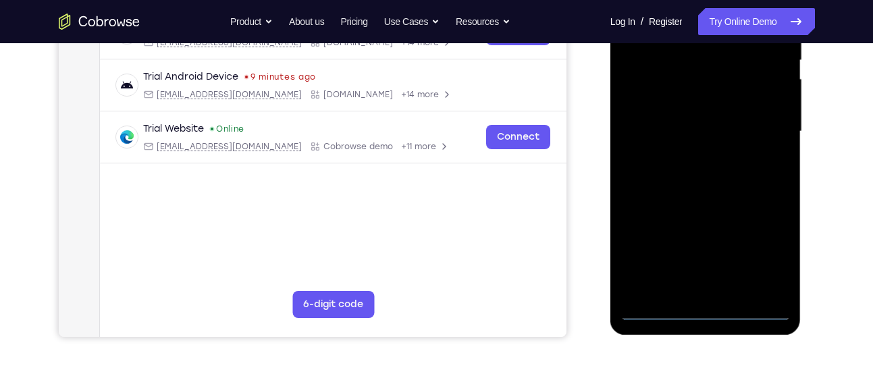
scroll to position [283, 0]
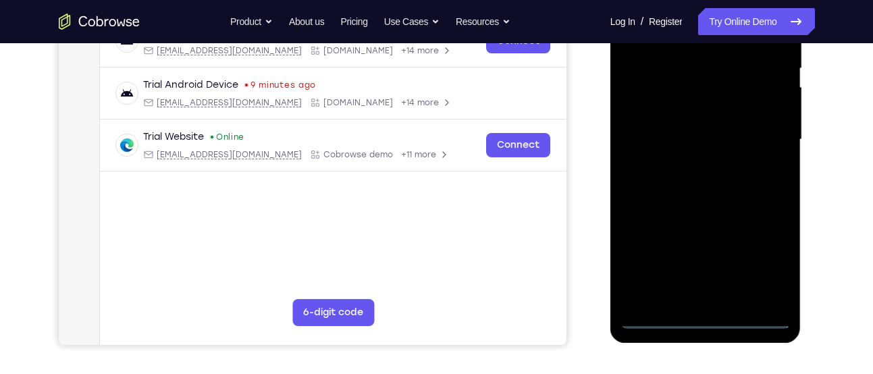
click at [765, 261] on div at bounding box center [705, 140] width 170 height 378
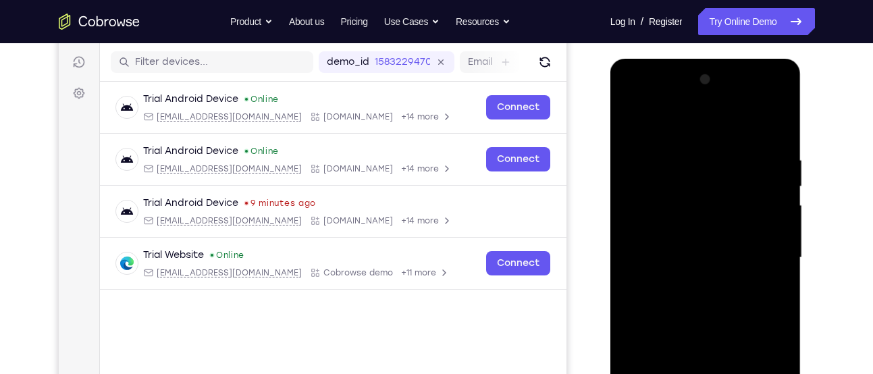
scroll to position [164, 0]
click at [643, 101] on div at bounding box center [705, 259] width 170 height 378
click at [771, 256] on div at bounding box center [705, 259] width 170 height 378
click at [689, 282] on div at bounding box center [705, 259] width 170 height 378
click at [705, 242] on div at bounding box center [705, 259] width 170 height 378
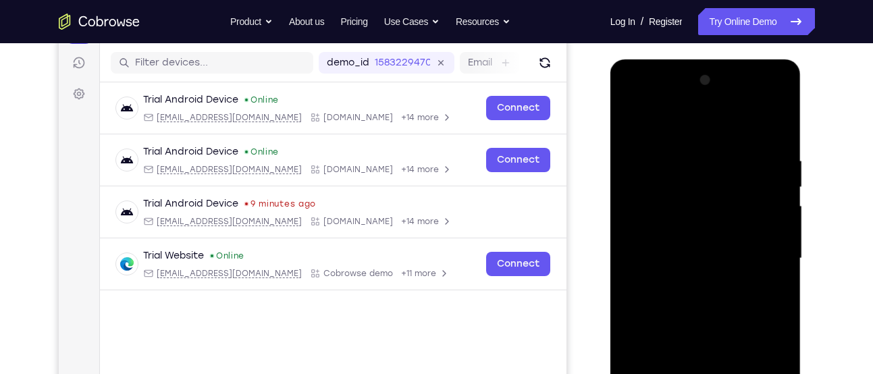
click at [686, 235] on div at bounding box center [705, 259] width 170 height 378
click at [692, 261] on div at bounding box center [705, 259] width 170 height 378
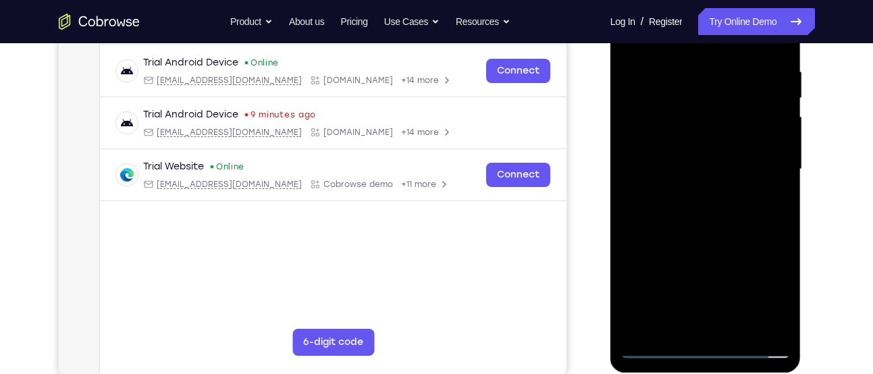
scroll to position [255, 0]
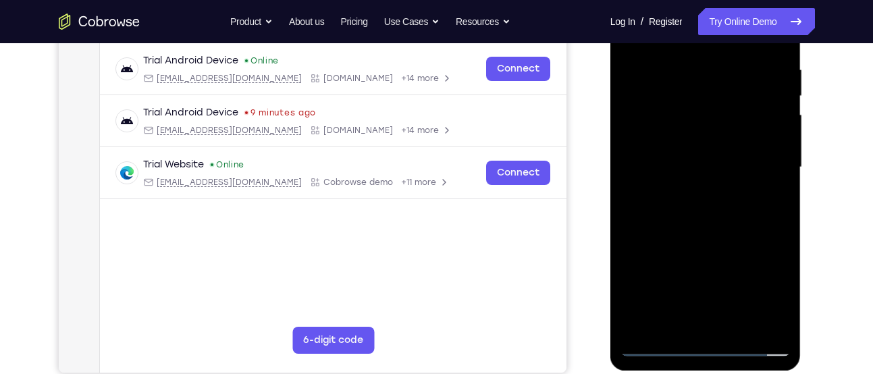
click at [699, 226] on div at bounding box center [705, 167] width 170 height 378
click at [708, 325] on div at bounding box center [705, 167] width 170 height 378
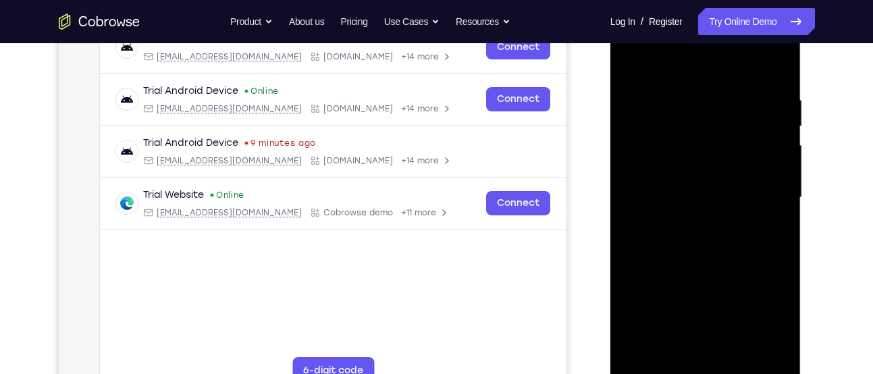
scroll to position [223, 0]
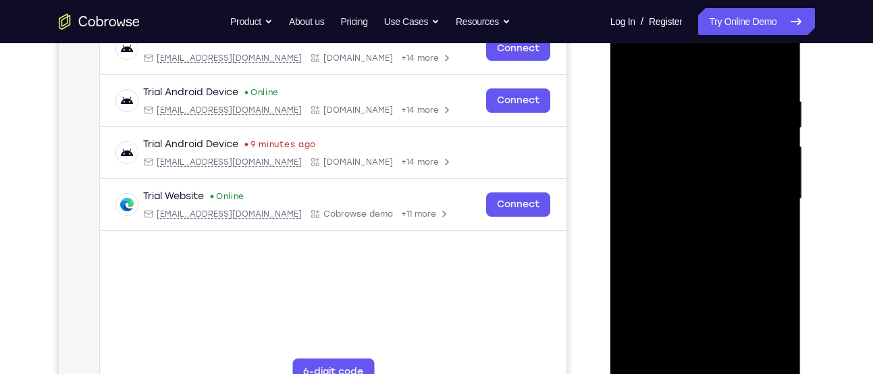
drag, startPoint x: 705, startPoint y: 240, endPoint x: 703, endPoint y: 126, distance: 114.1
click at [703, 126] on div at bounding box center [705, 199] width 170 height 378
drag, startPoint x: 712, startPoint y: 297, endPoint x: 712, endPoint y: 113, distance: 184.3
click at [712, 113] on div at bounding box center [705, 199] width 170 height 378
drag, startPoint x: 730, startPoint y: 271, endPoint x: 747, endPoint y: 31, distance: 240.2
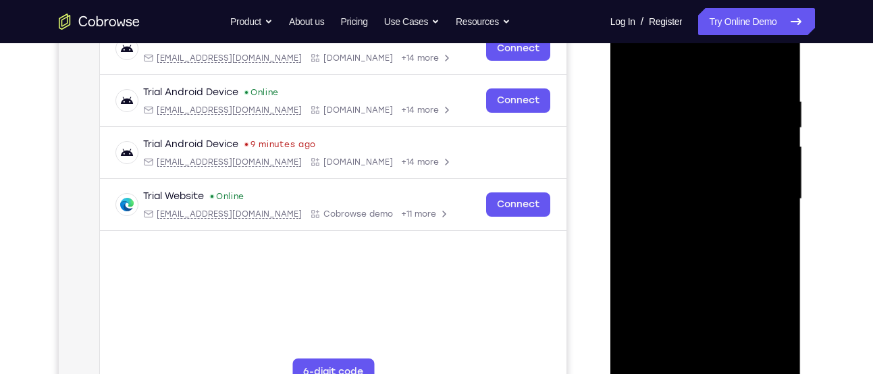
click at [747, 31] on div at bounding box center [705, 199] width 170 height 378
click at [776, 283] on div at bounding box center [705, 199] width 170 height 378
click at [659, 232] on div at bounding box center [705, 199] width 170 height 378
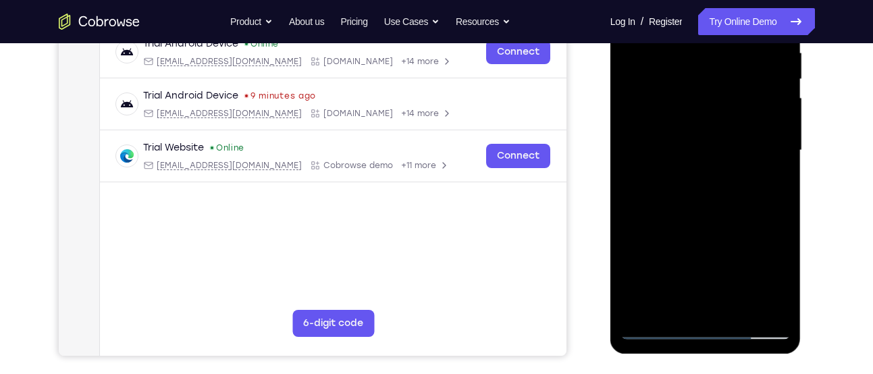
click at [718, 302] on div at bounding box center [705, 151] width 170 height 378
drag, startPoint x: 721, startPoint y: 211, endPoint x: 713, endPoint y: 65, distance: 145.3
click at [713, 65] on div at bounding box center [705, 151] width 170 height 378
drag, startPoint x: 711, startPoint y: 219, endPoint x: 712, endPoint y: 26, distance: 193.7
click at [712, 26] on div at bounding box center [705, 151] width 170 height 378
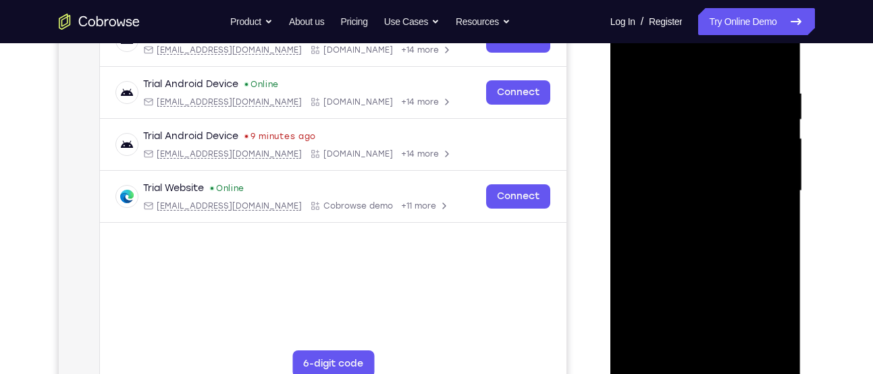
scroll to position [229, 0]
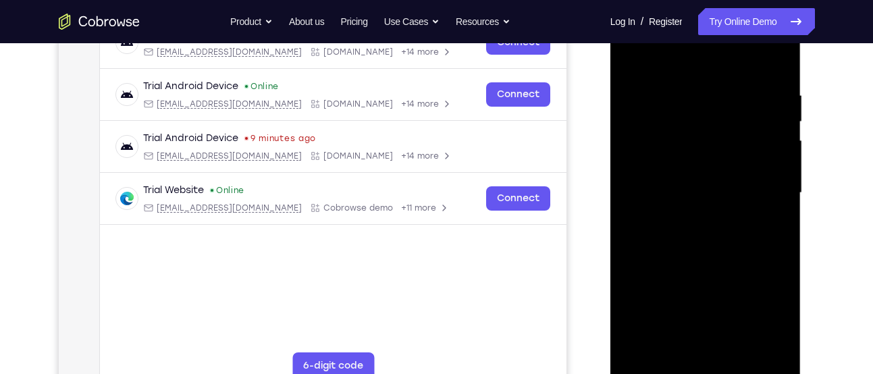
drag, startPoint x: 690, startPoint y: 256, endPoint x: 692, endPoint y: 93, distance: 163.3
click at [692, 93] on div at bounding box center [705, 193] width 170 height 378
drag, startPoint x: 722, startPoint y: 283, endPoint x: 703, endPoint y: 158, distance: 126.3
click at [703, 158] on div at bounding box center [705, 193] width 170 height 378
drag, startPoint x: 711, startPoint y: 260, endPoint x: 703, endPoint y: 65, distance: 195.2
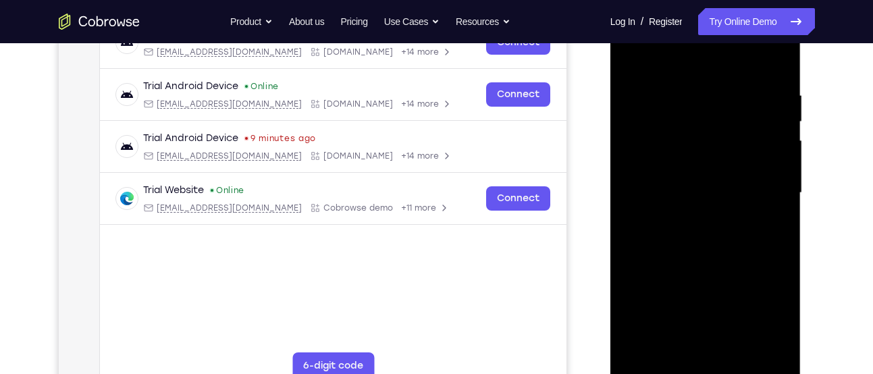
click at [703, 65] on div at bounding box center [705, 193] width 170 height 378
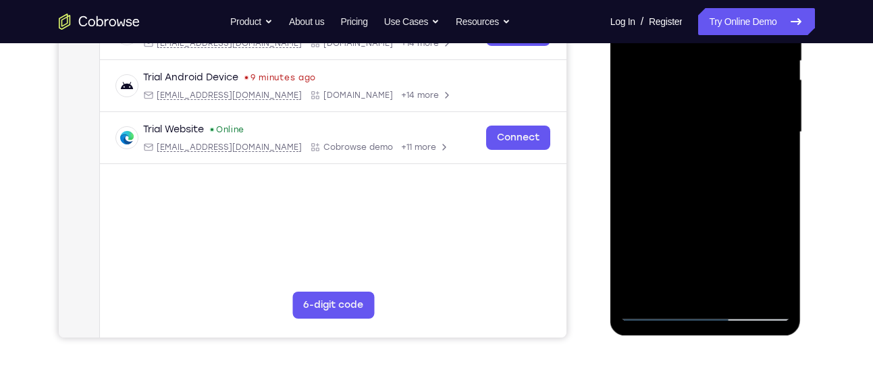
scroll to position [293, 0]
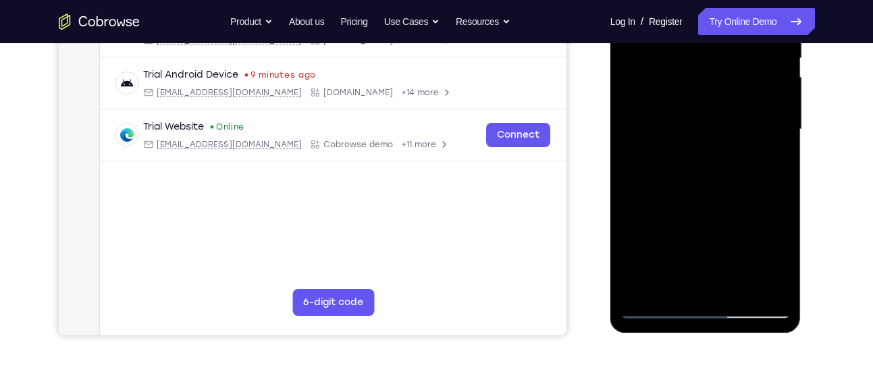
click at [783, 178] on div at bounding box center [705, 130] width 170 height 378
click at [781, 171] on div at bounding box center [705, 130] width 170 height 378
click at [778, 181] on div at bounding box center [705, 130] width 170 height 378
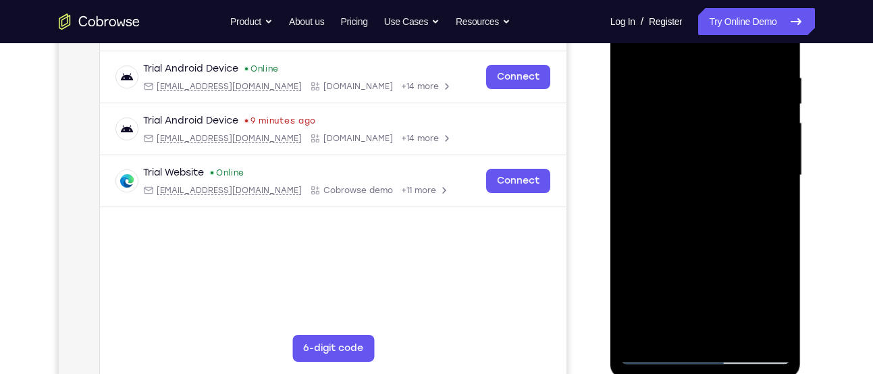
scroll to position [245, 0]
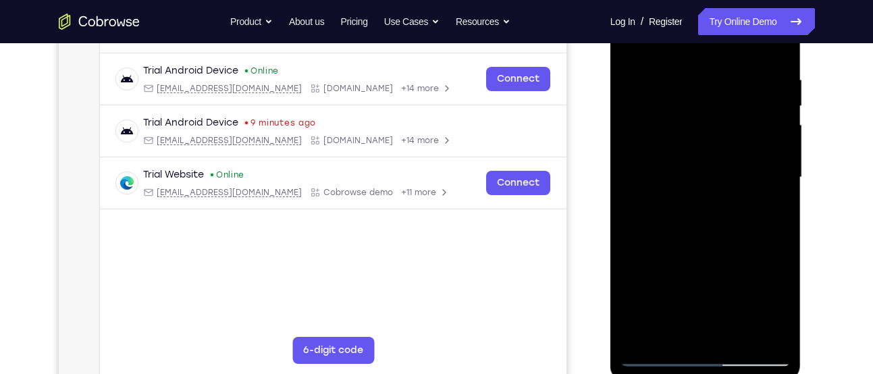
drag, startPoint x: 715, startPoint y: 232, endPoint x: 715, endPoint y: 146, distance: 85.0
click at [715, 146] on div at bounding box center [705, 178] width 170 height 378
drag, startPoint x: 717, startPoint y: 271, endPoint x: 700, endPoint y: 105, distance: 166.9
click at [700, 105] on div at bounding box center [705, 178] width 170 height 378
click at [740, 333] on div at bounding box center [705, 178] width 170 height 378
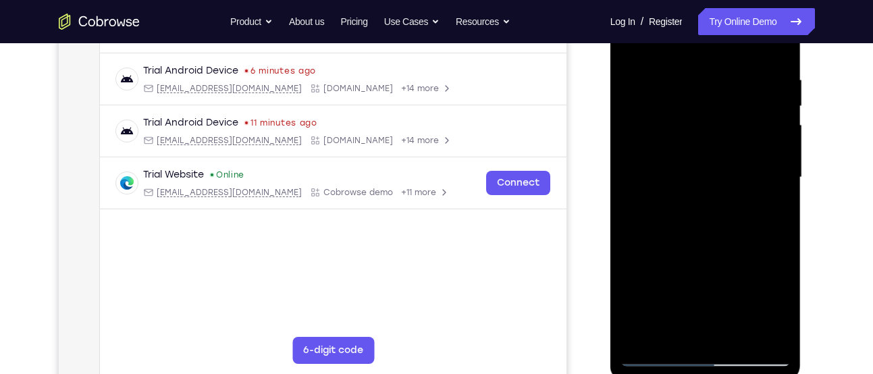
click at [724, 247] on div at bounding box center [705, 178] width 170 height 378
click at [710, 173] on div at bounding box center [705, 178] width 170 height 378
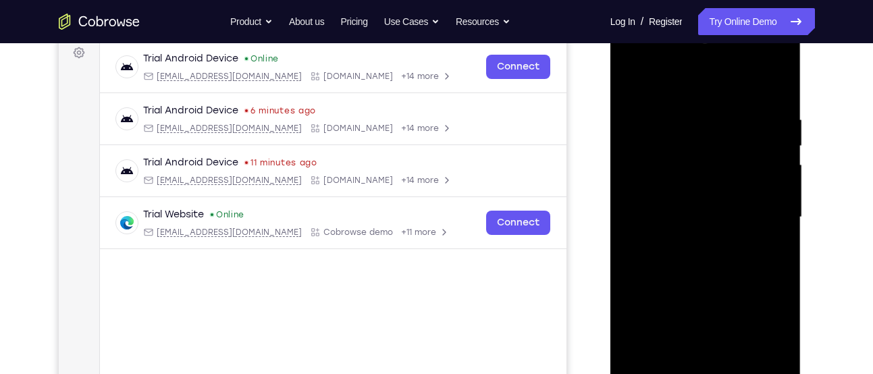
scroll to position [207, 0]
drag, startPoint x: 653, startPoint y: 230, endPoint x: 664, endPoint y: 94, distance: 136.1
click at [664, 94] on div at bounding box center [705, 216] width 170 height 378
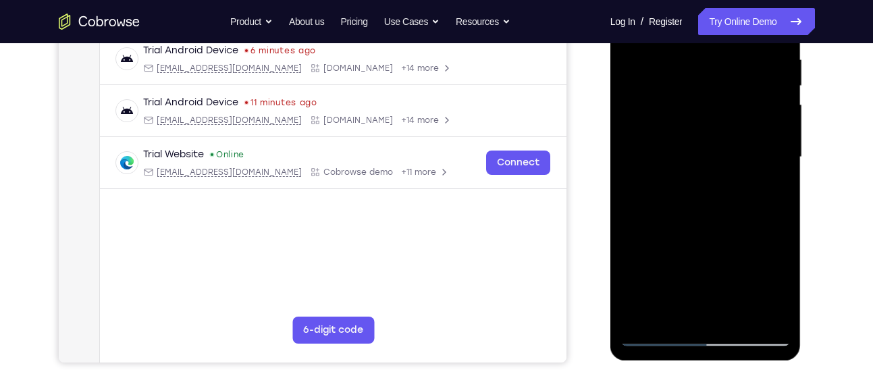
scroll to position [268, 0]
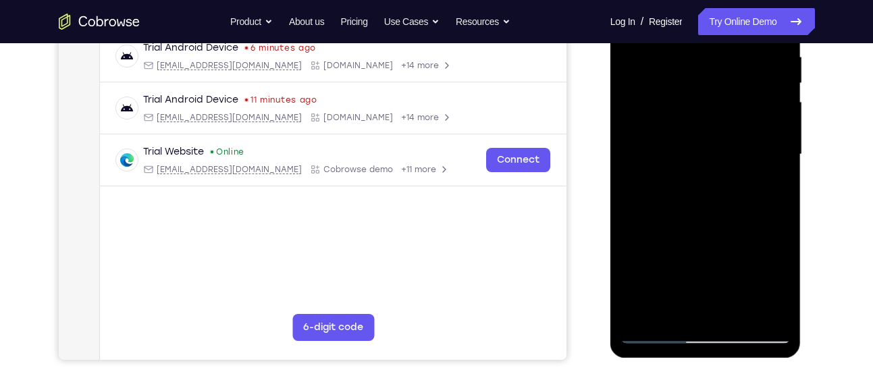
click at [710, 283] on div at bounding box center [705, 155] width 170 height 378
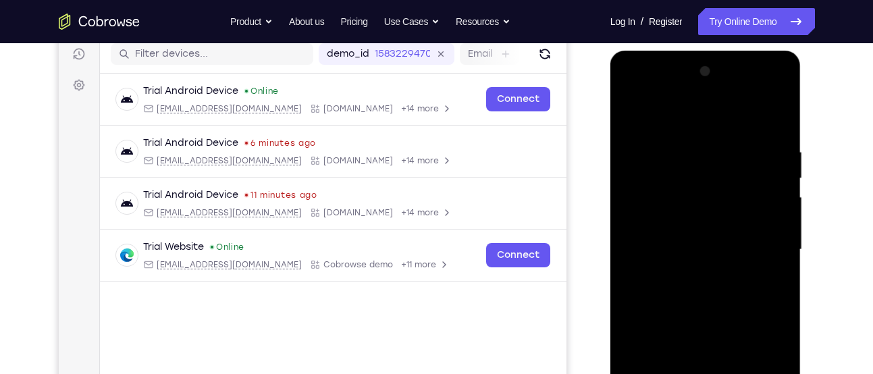
scroll to position [172, 0]
click at [631, 117] on div at bounding box center [705, 250] width 170 height 378
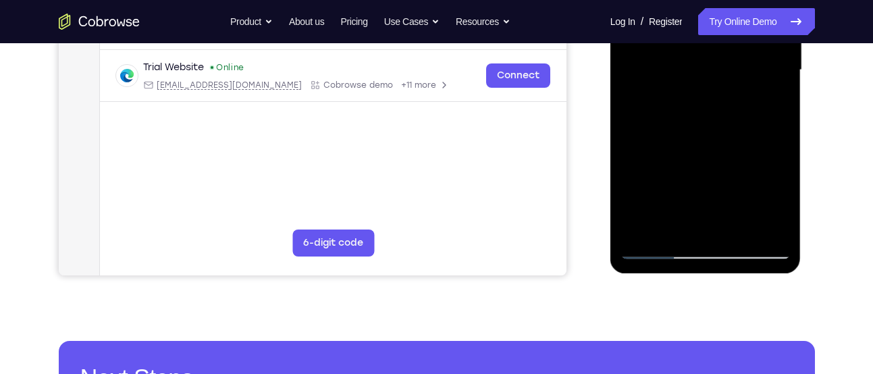
scroll to position [353, 0]
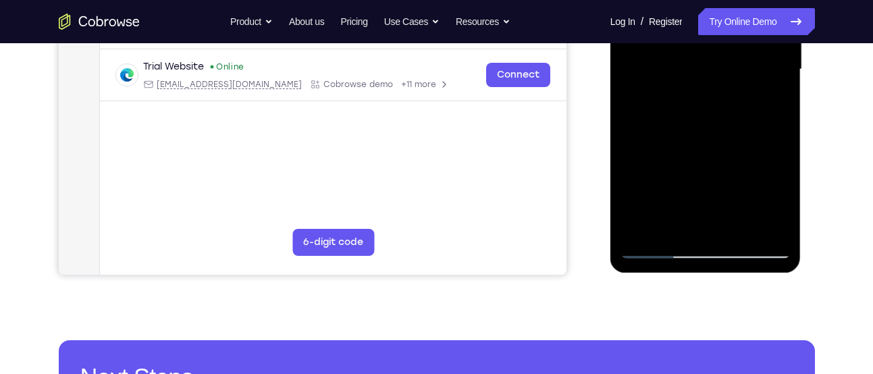
click at [733, 227] on div at bounding box center [705, 70] width 170 height 378
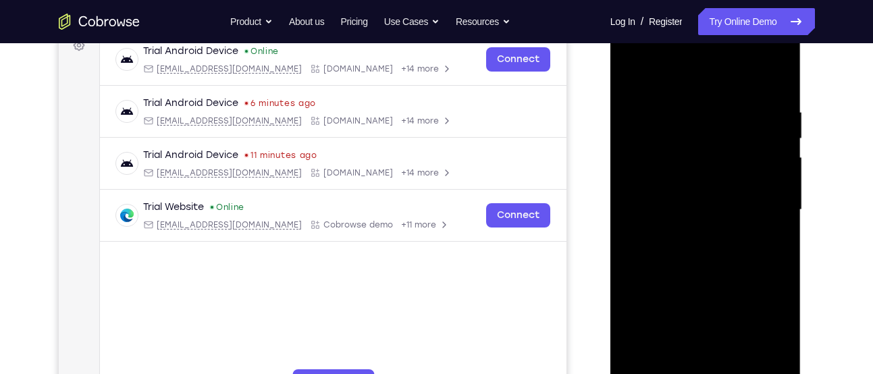
scroll to position [212, 0]
click at [636, 73] on div at bounding box center [705, 211] width 170 height 378
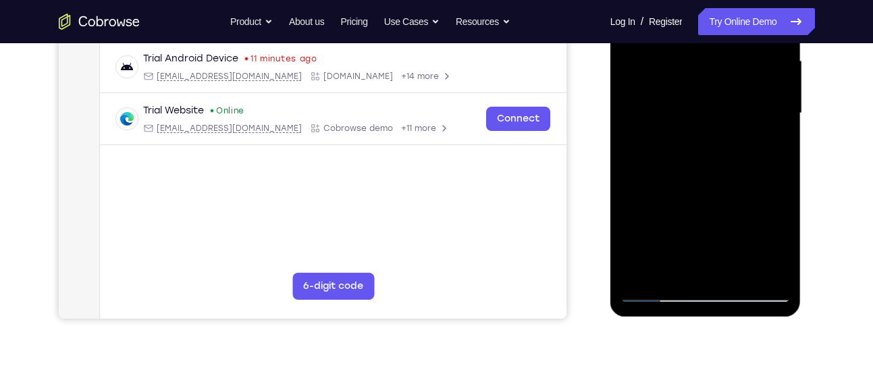
scroll to position [310, 0]
click at [705, 272] on div at bounding box center [705, 113] width 170 height 378
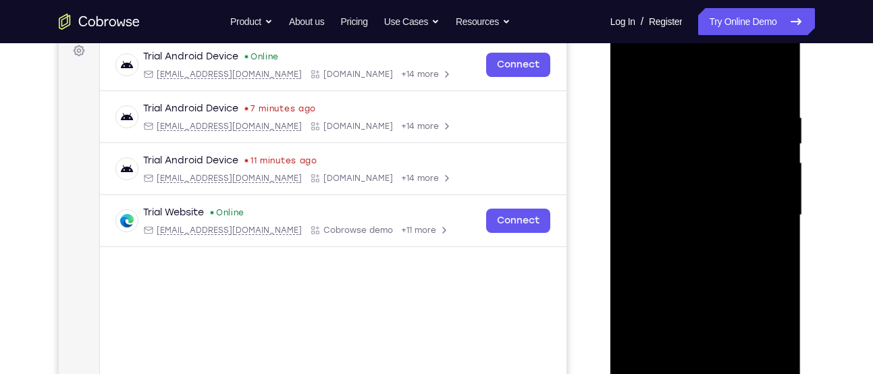
scroll to position [205, 0]
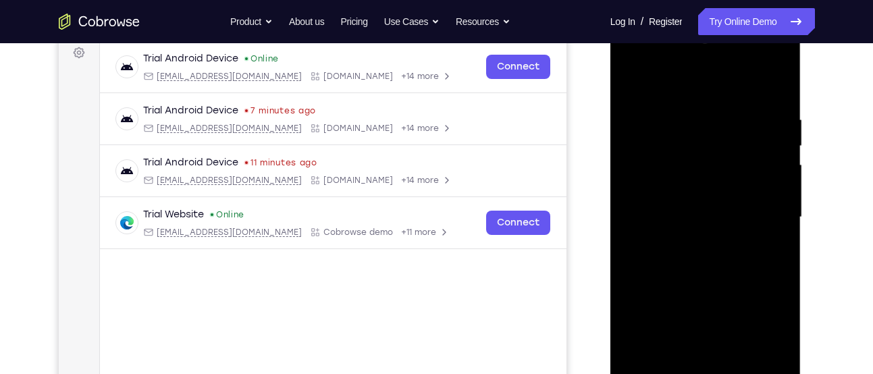
drag, startPoint x: 707, startPoint y: 270, endPoint x: 701, endPoint y: 128, distance: 141.8
click at [701, 128] on div at bounding box center [705, 217] width 170 height 378
drag, startPoint x: 705, startPoint y: 227, endPoint x: 703, endPoint y: 75, distance: 151.9
click at [703, 75] on div at bounding box center [705, 217] width 170 height 378
drag, startPoint x: 700, startPoint y: 210, endPoint x: 687, endPoint y: 77, distance: 133.6
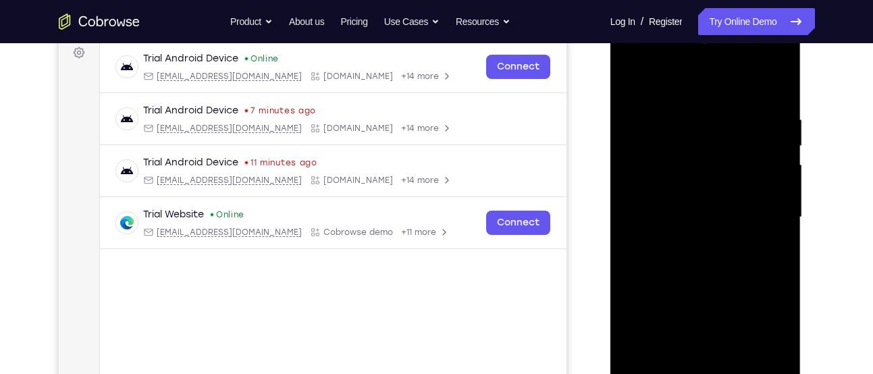
click at [687, 77] on div at bounding box center [705, 217] width 170 height 378
drag, startPoint x: 688, startPoint y: 252, endPoint x: 682, endPoint y: 50, distance: 202.6
click at [682, 50] on div at bounding box center [705, 217] width 170 height 378
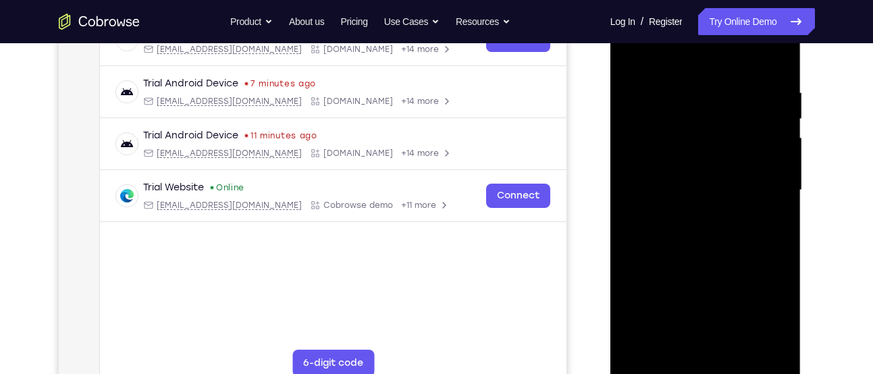
drag, startPoint x: 708, startPoint y: 232, endPoint x: 707, endPoint y: 119, distance: 113.4
click at [707, 119] on div at bounding box center [705, 190] width 170 height 378
drag, startPoint x: 686, startPoint y: 288, endPoint x: 676, endPoint y: 121, distance: 167.0
click at [676, 121] on div at bounding box center [705, 190] width 170 height 378
drag, startPoint x: 725, startPoint y: 254, endPoint x: 732, endPoint y: 134, distance: 120.3
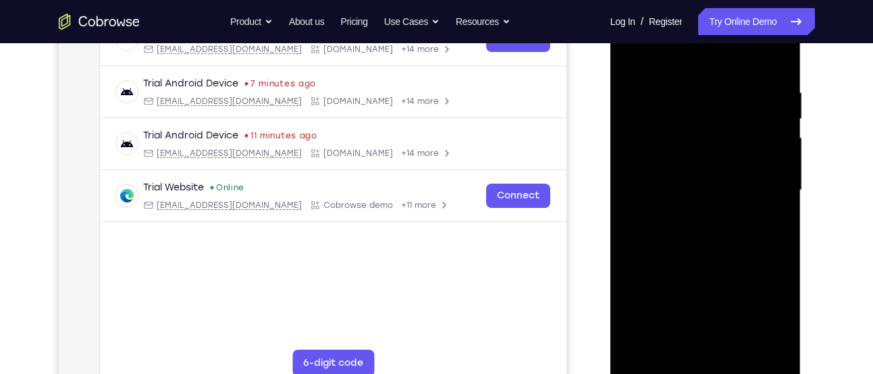
click at [732, 134] on div at bounding box center [705, 190] width 170 height 378
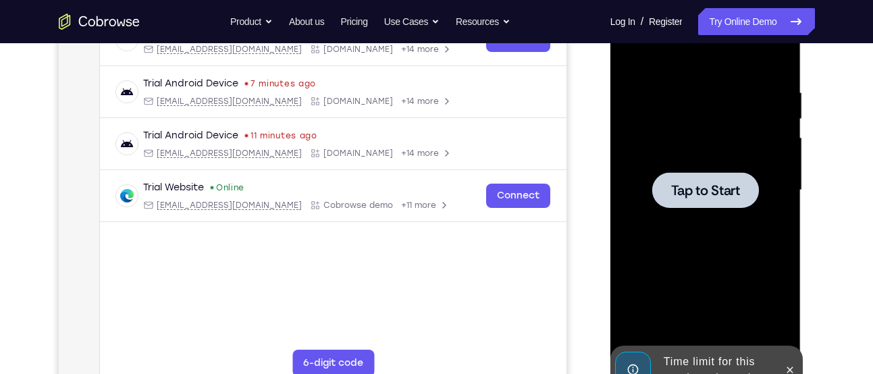
click at [709, 197] on span "Tap to Start" at bounding box center [705, 190] width 69 height 13
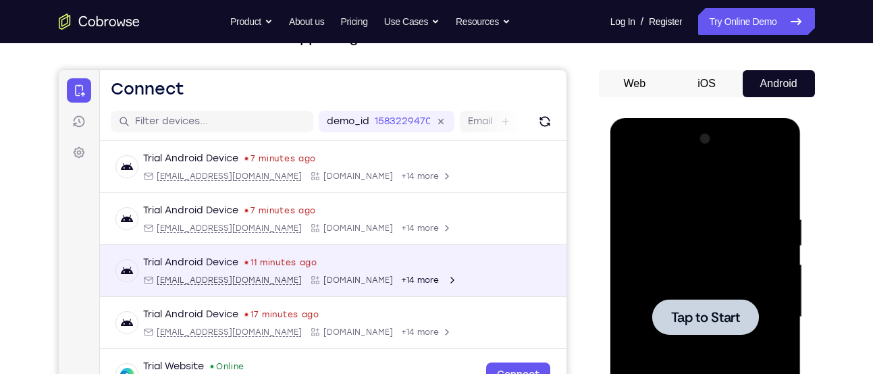
scroll to position [0, 0]
